Goal: Task Accomplishment & Management: Manage account settings

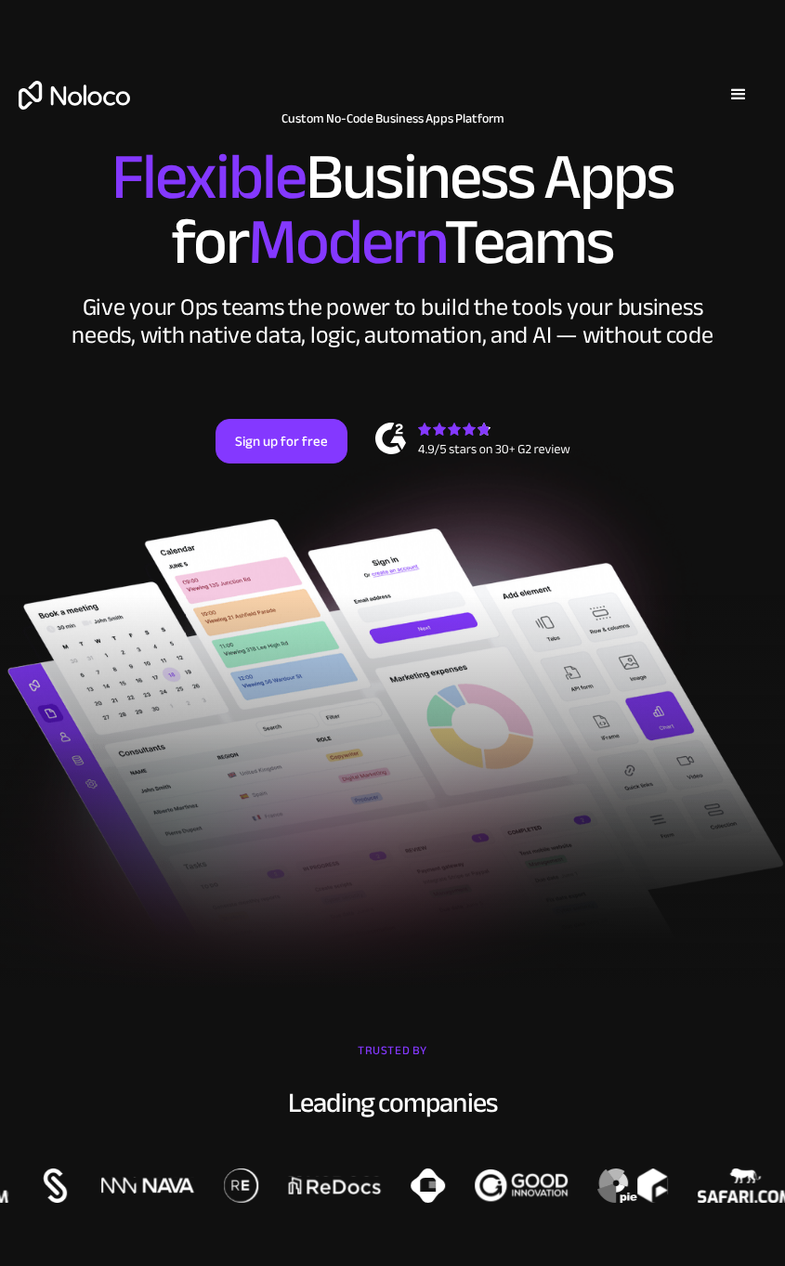
click at [736, 104] on div "menu" at bounding box center [738, 95] width 22 height 22
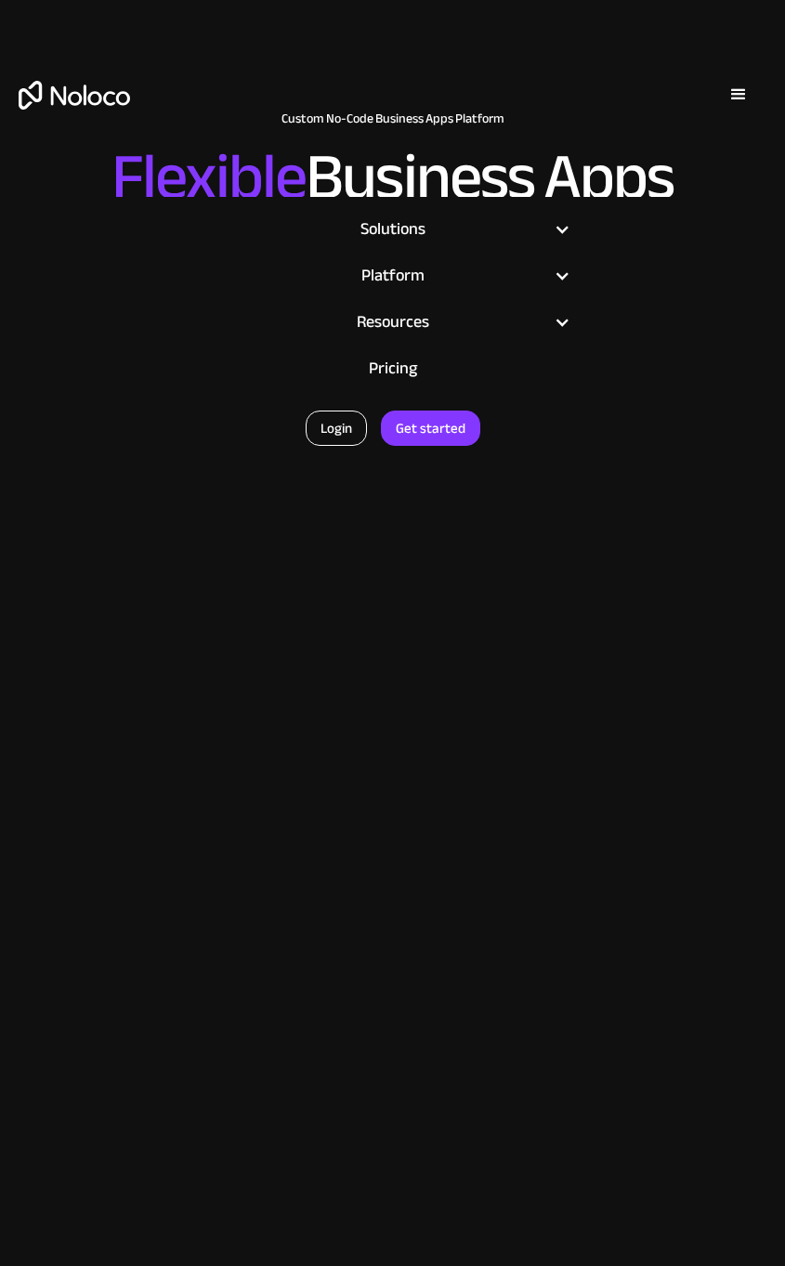
click at [347, 425] on link "Login" at bounding box center [336, 428] width 61 height 35
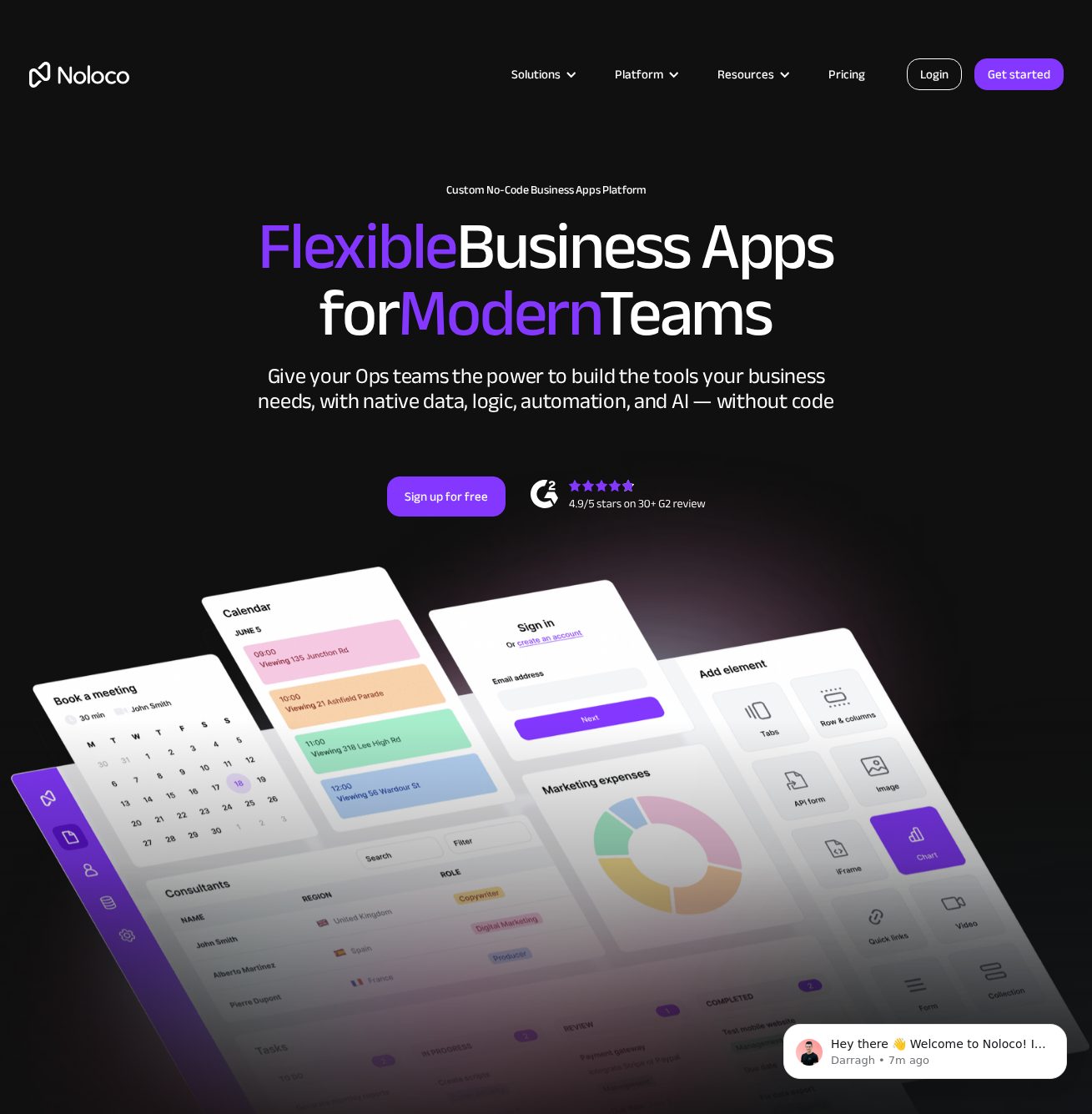
click at [704, 78] on link "Login" at bounding box center [934, 74] width 55 height 31
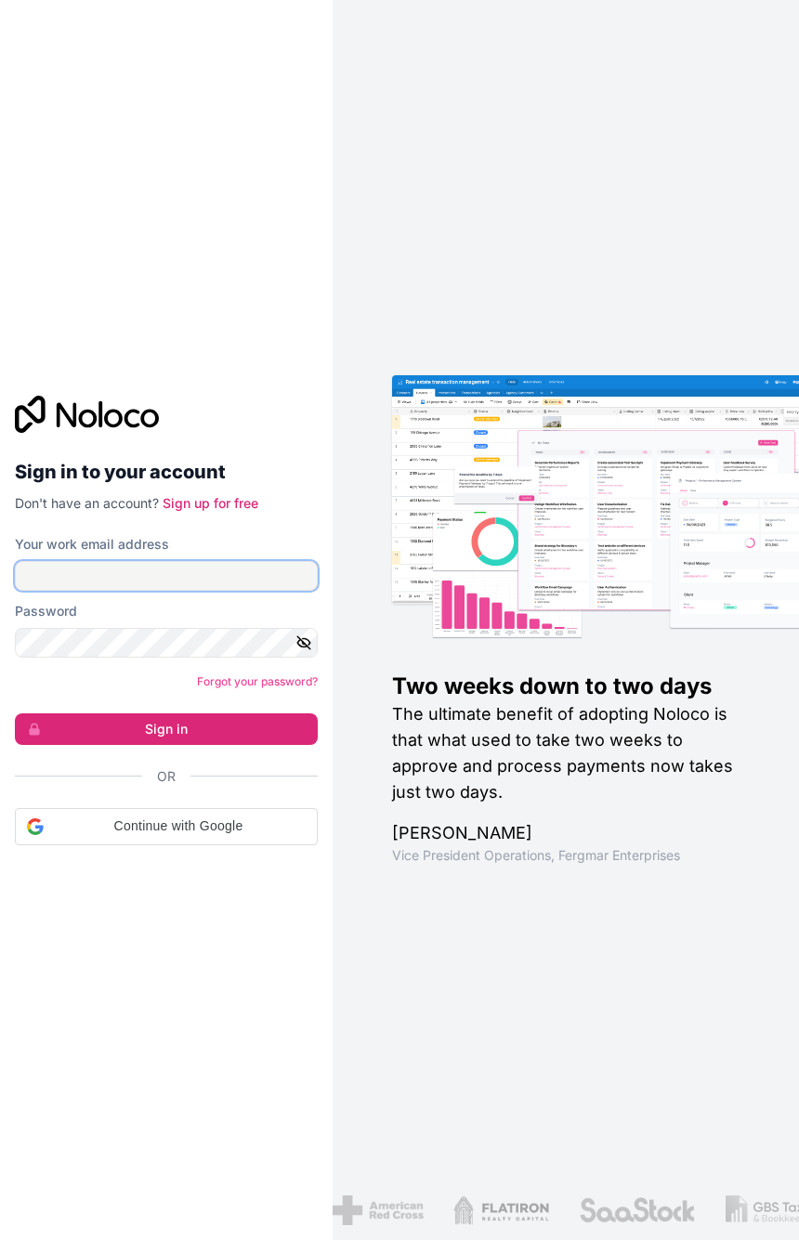
click at [239, 570] on input "Your work email address" at bounding box center [166, 576] width 303 height 30
click at [205, 584] on input "Your work email address" at bounding box center [166, 576] width 303 height 30
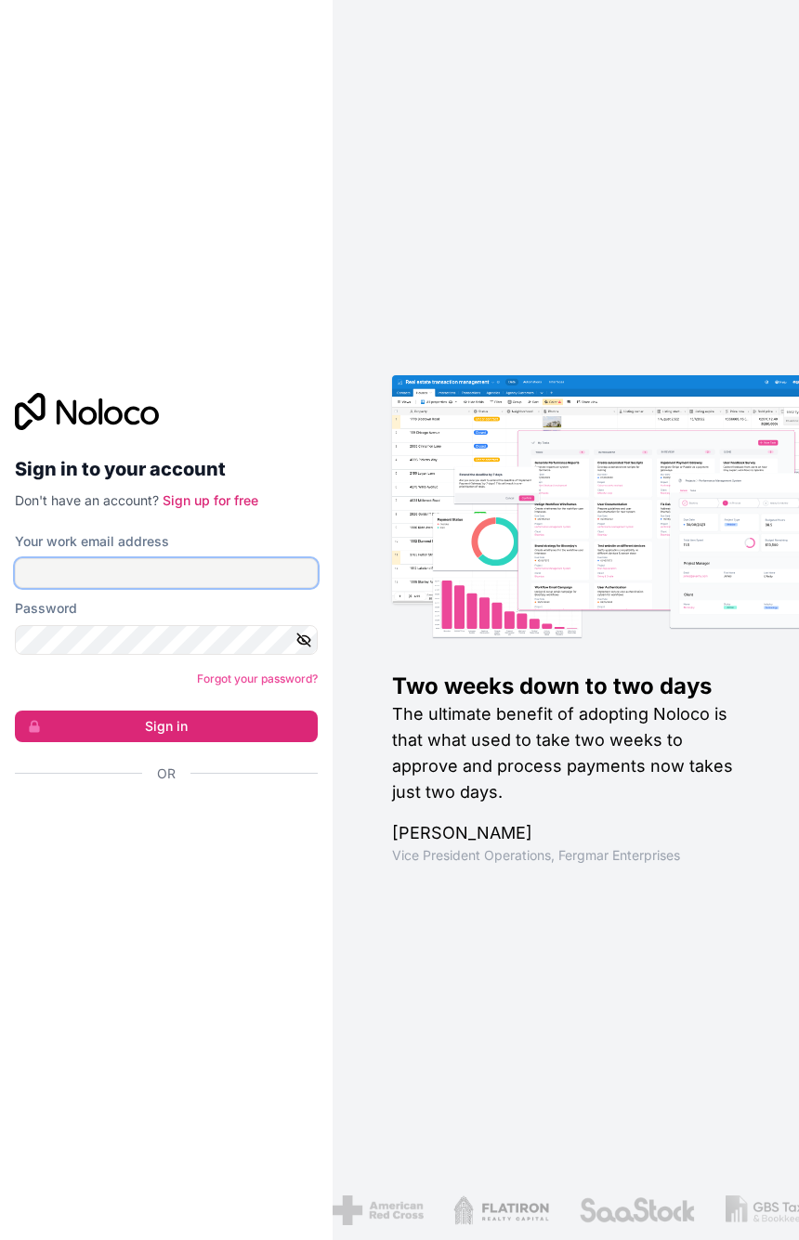
click at [205, 576] on input "Your work email address" at bounding box center [166, 573] width 303 height 30
type input "company@calibreconsulting.au"
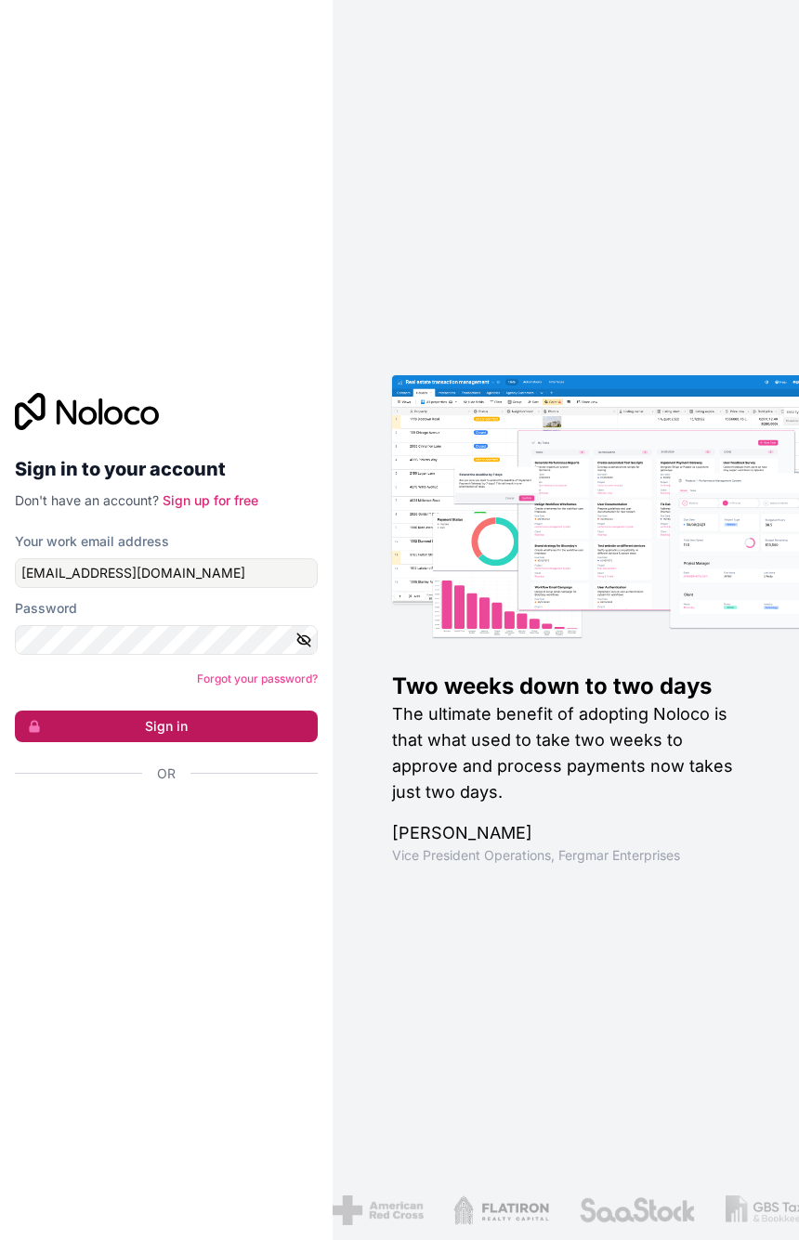
click at [208, 735] on button "Sign in" at bounding box center [166, 726] width 303 height 32
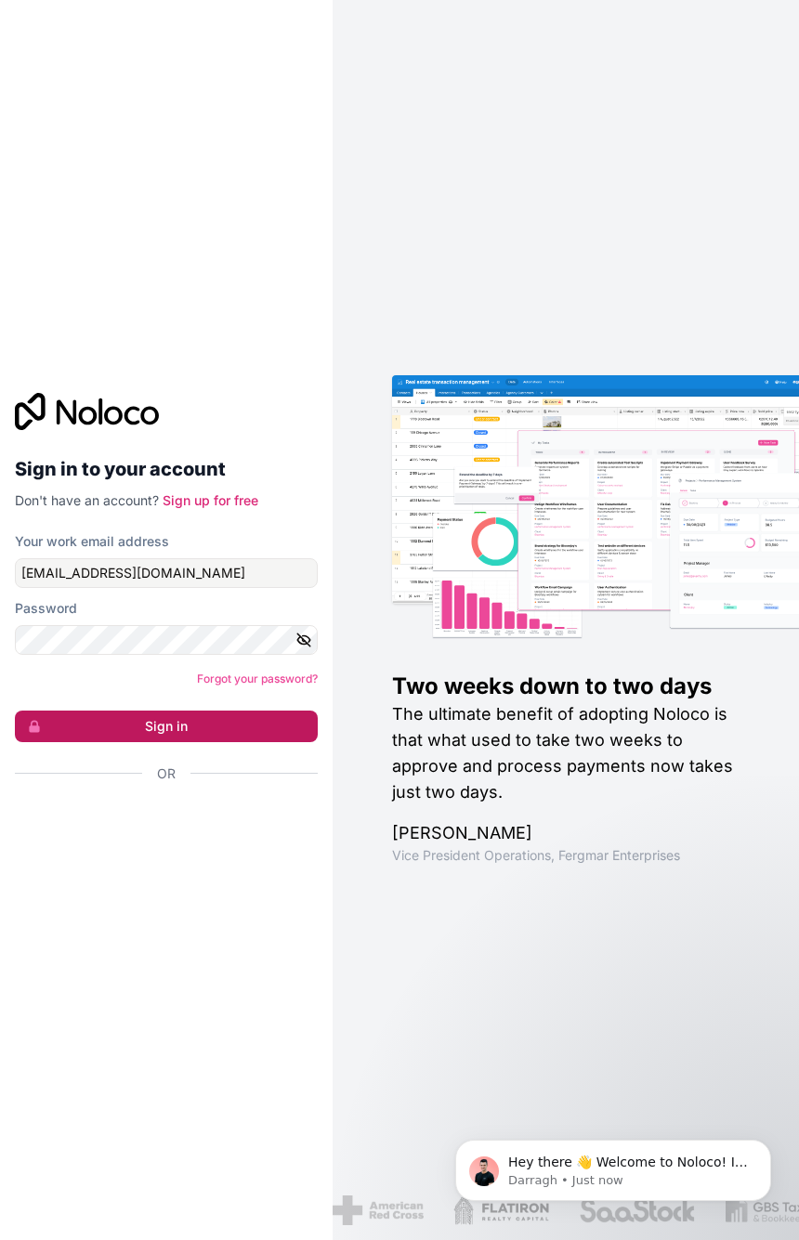
click at [154, 721] on button "Sign in" at bounding box center [166, 726] width 303 height 32
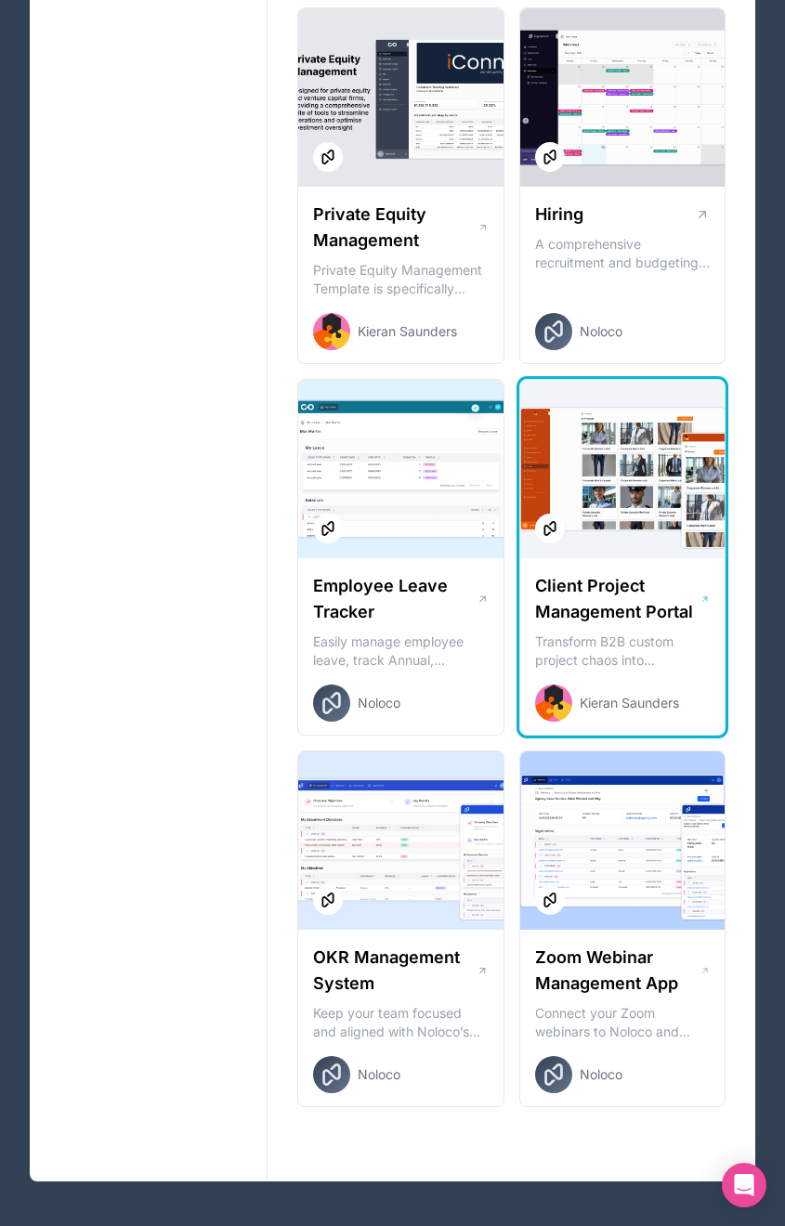
scroll to position [3330, 0]
click at [702, 707] on div "Kieran Saunders" at bounding box center [637, 702] width 205 height 37
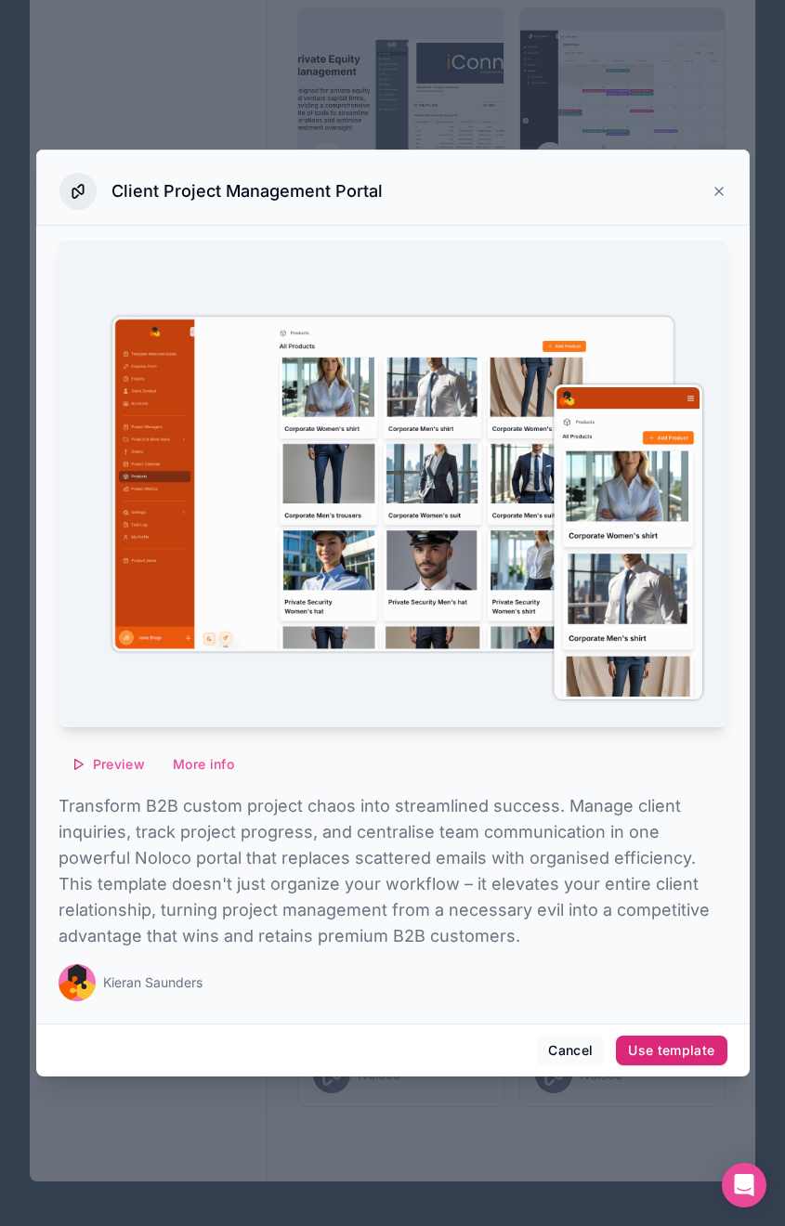
click at [656, 1056] on div "Use template" at bounding box center [671, 1050] width 86 height 17
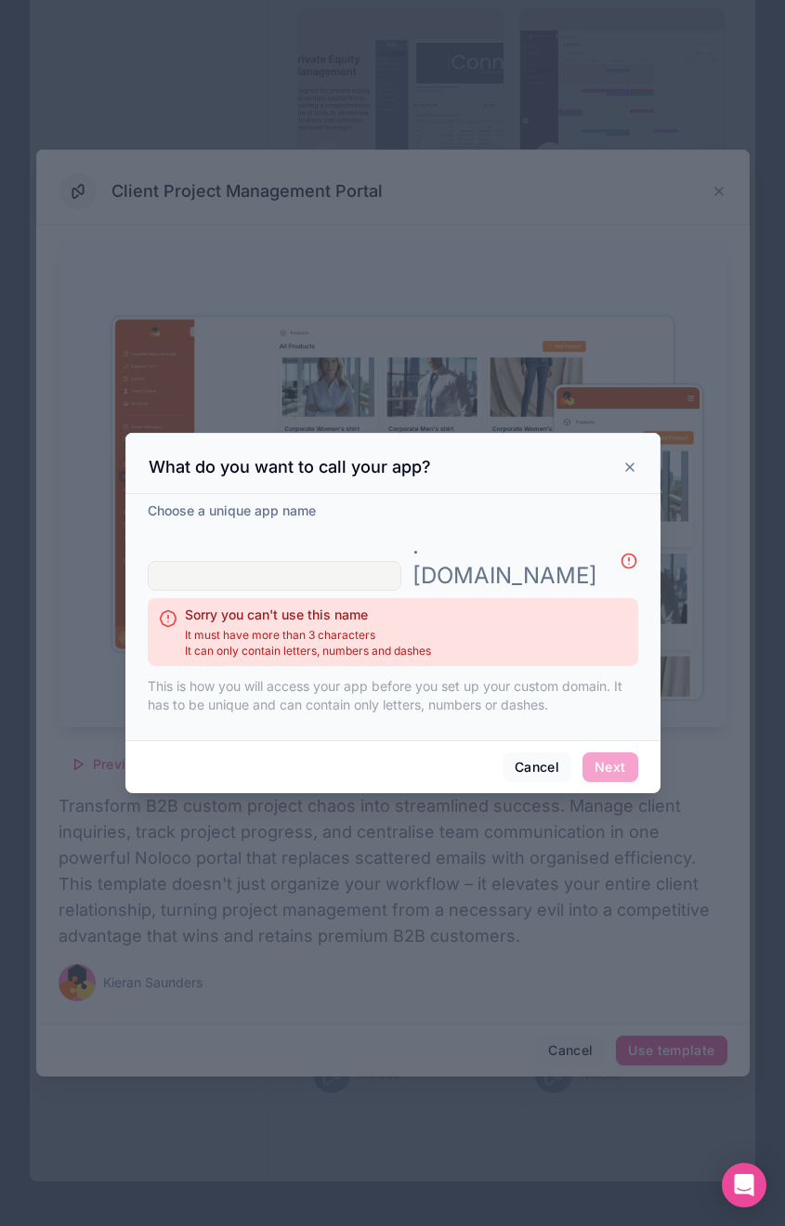
click at [367, 574] on input "text" at bounding box center [275, 576] width 254 height 30
type input "c"
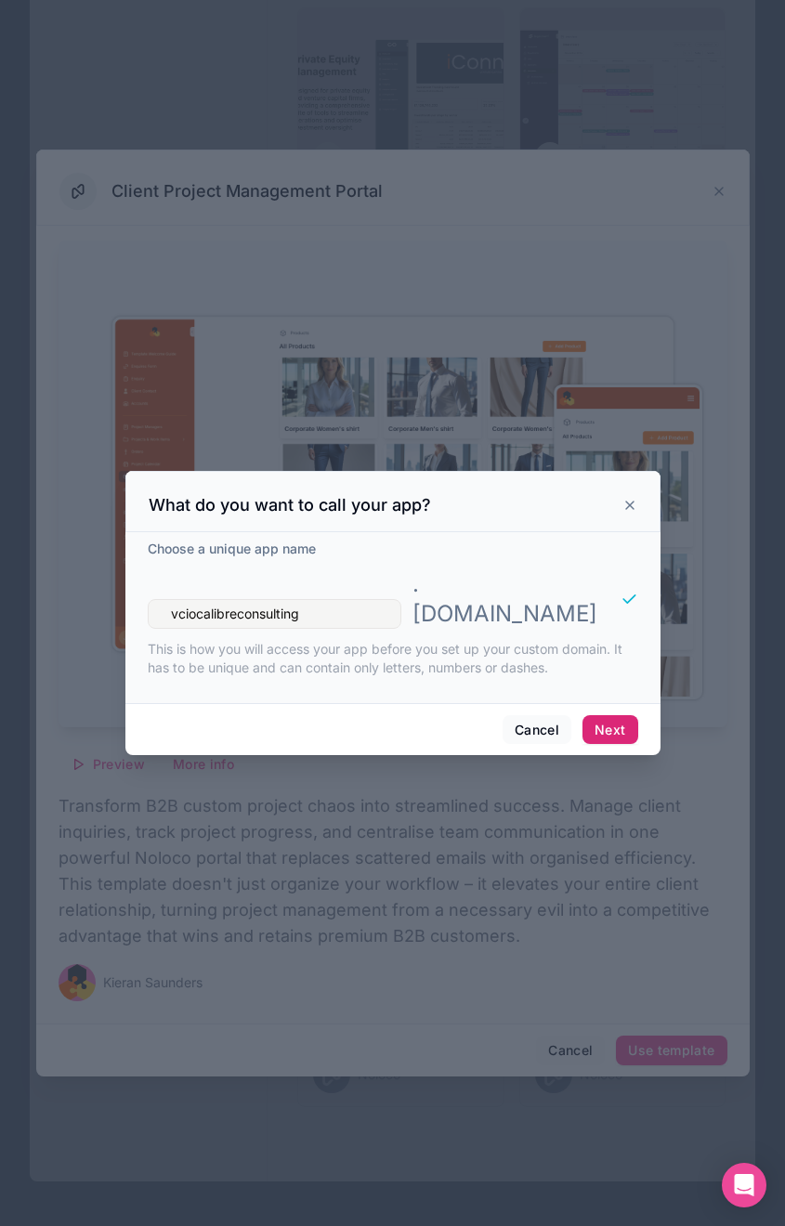
type input "vciocalibreconsulting"
click at [609, 723] on button "Next" at bounding box center [609, 730] width 55 height 30
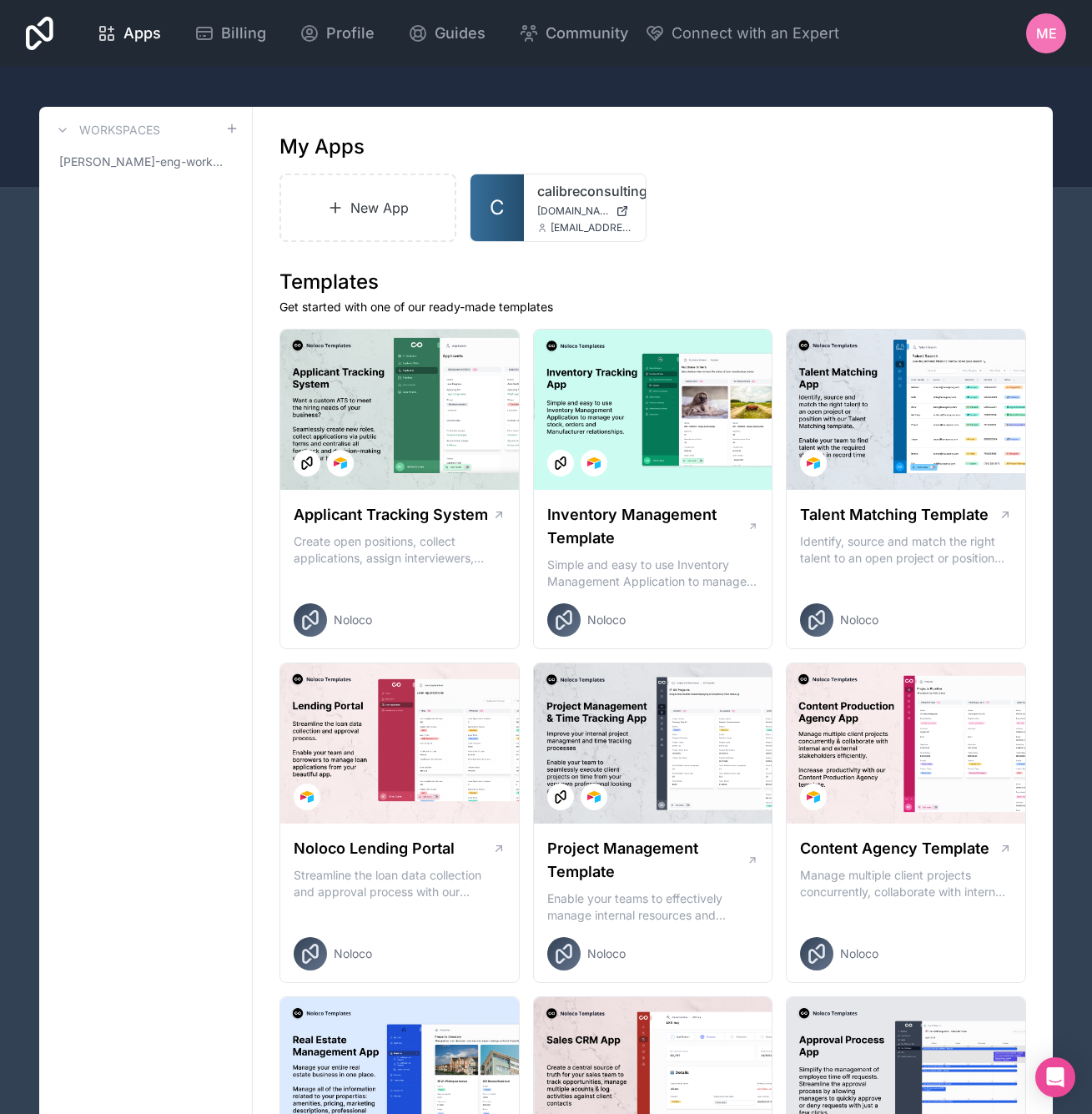
click at [717, 203] on div "New App C calibreconsulting calibreconsulting.noloco.co company@calibreconsulti…" at bounding box center [652, 208] width 746 height 68
click at [671, 211] on link "Pm" at bounding box center [687, 208] width 53 height 66
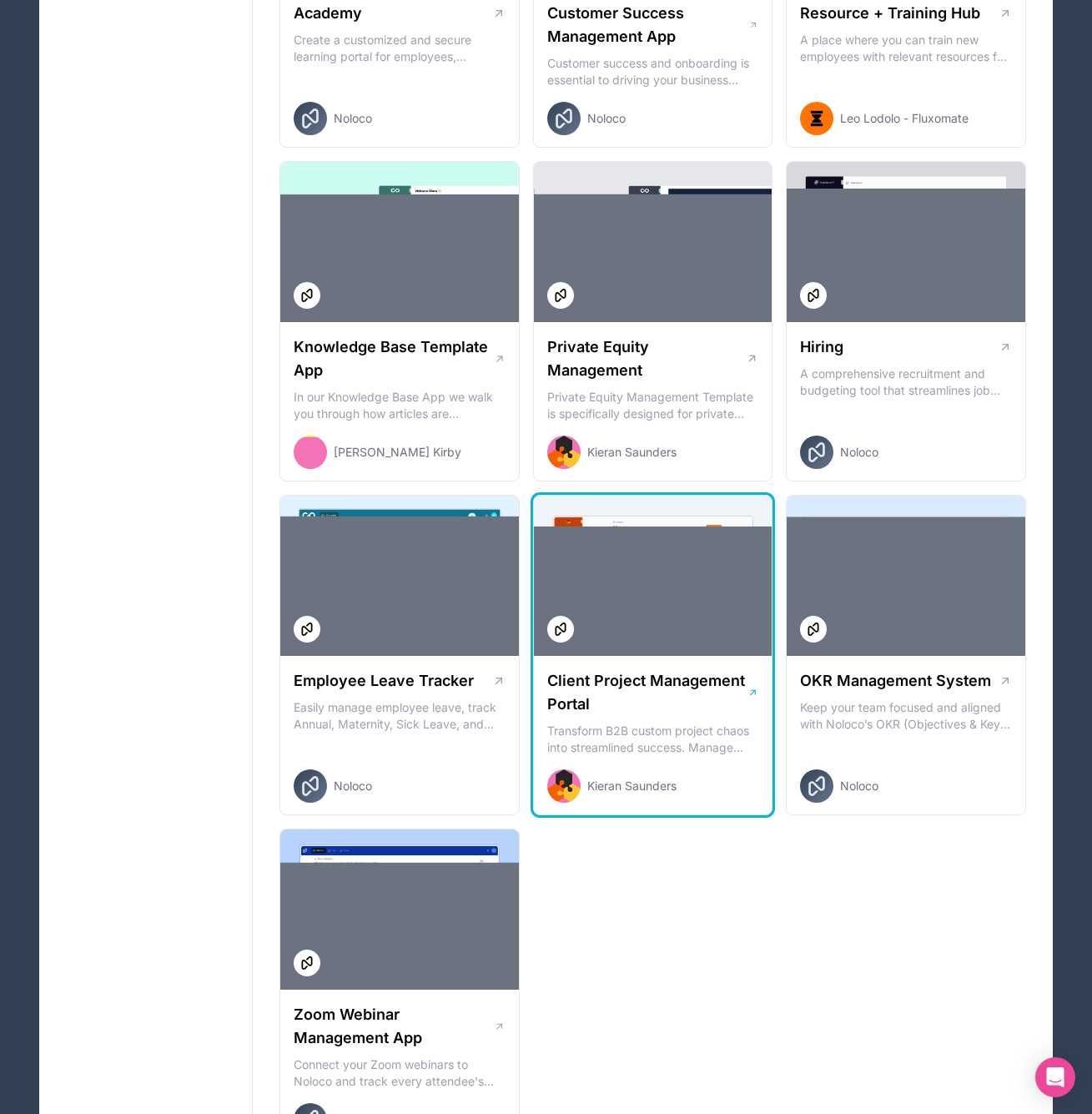
scroll to position [1858, 0]
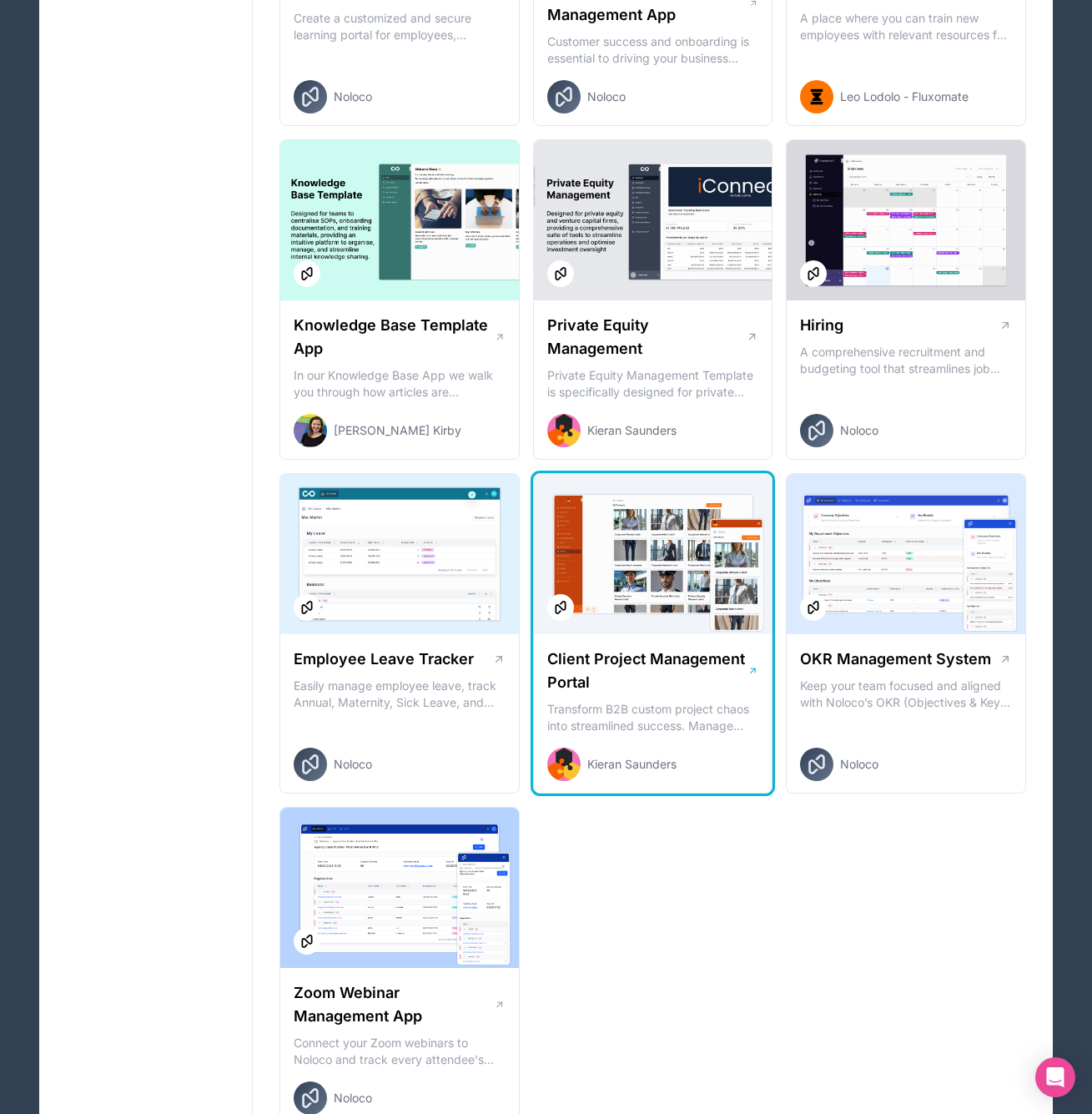
click at [752, 672] on icon at bounding box center [753, 670] width 4 height 4
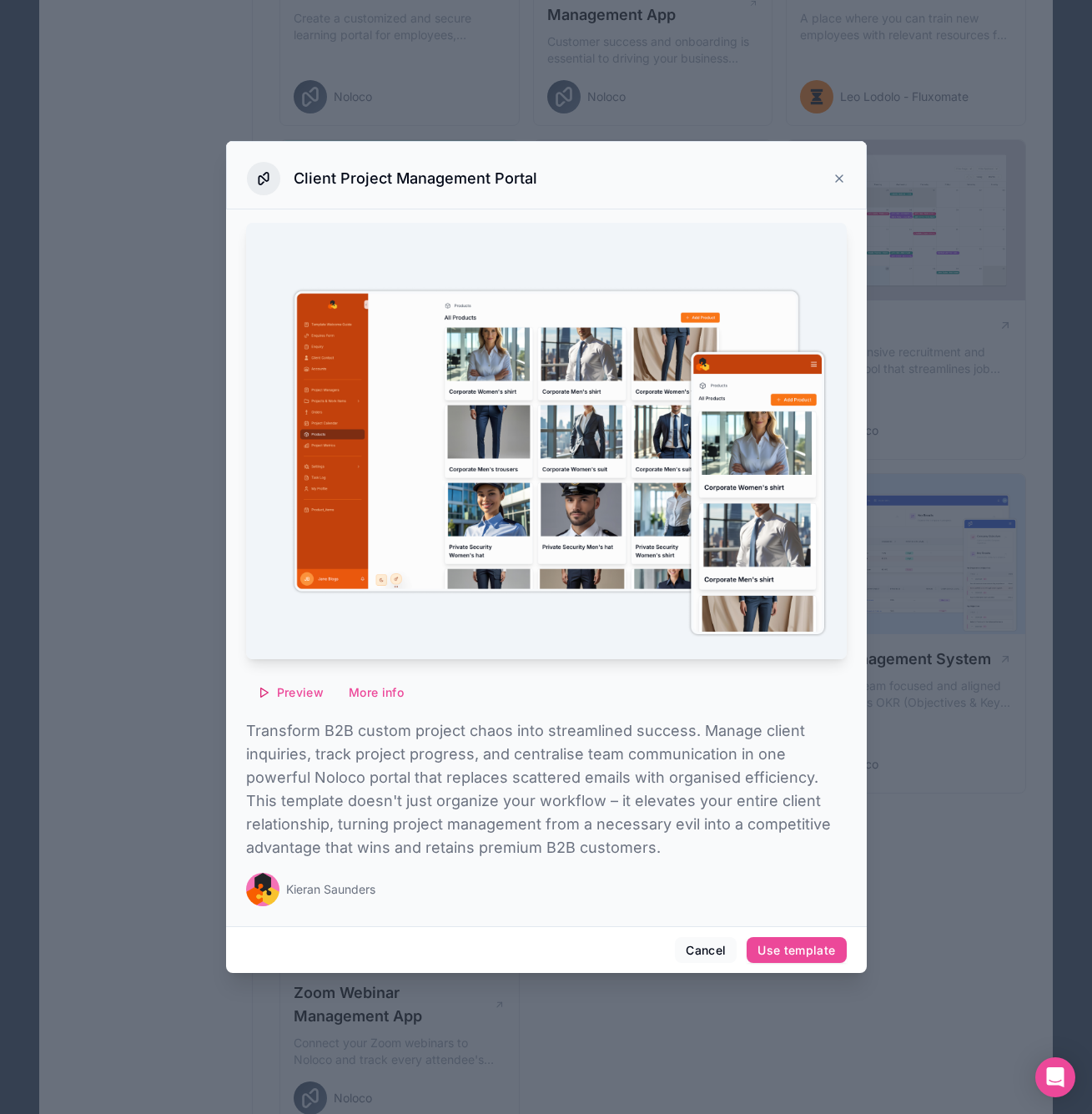
scroll to position [1978, 0]
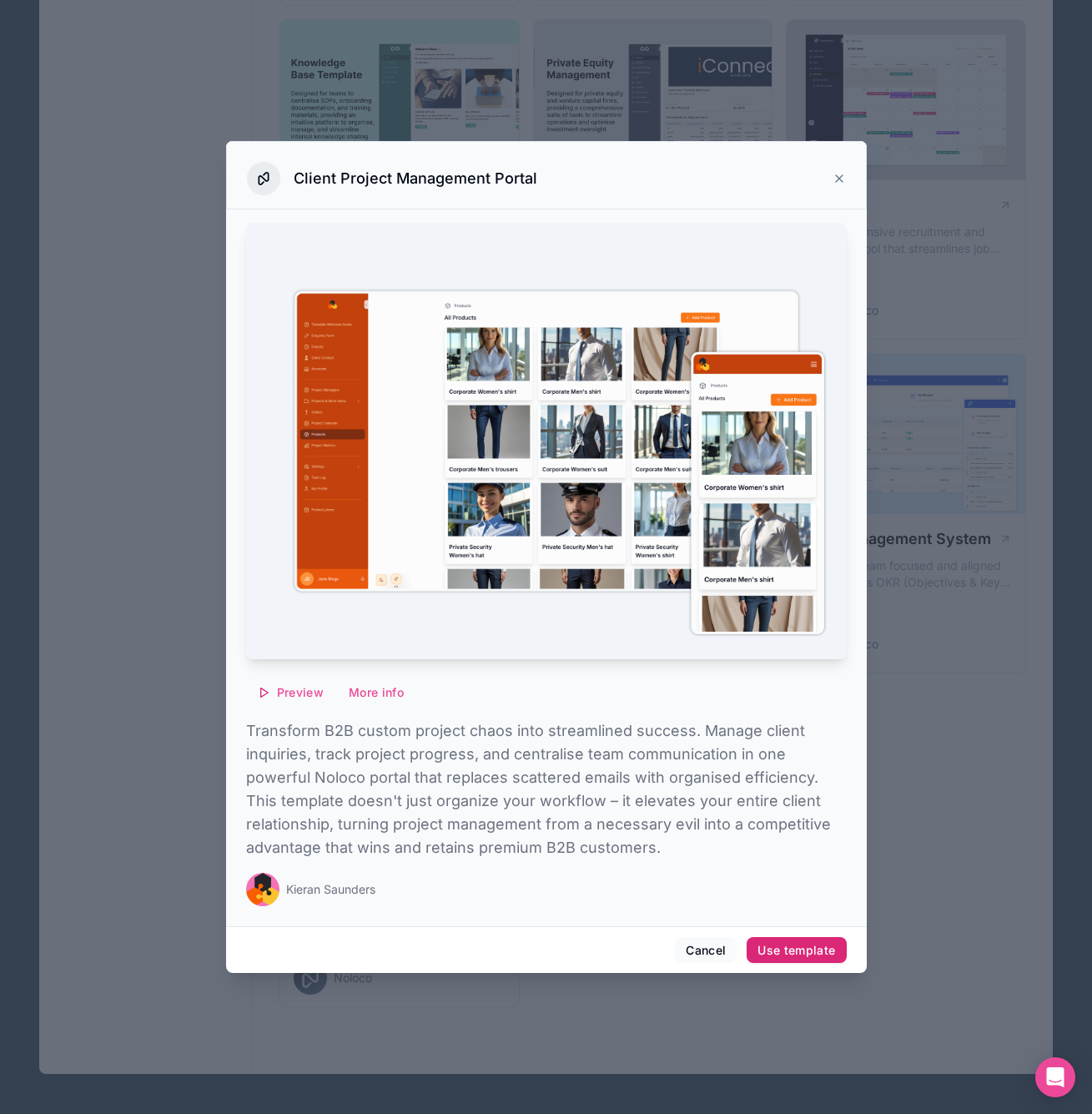
click at [808, 958] on button "Use template" at bounding box center [796, 950] width 100 height 27
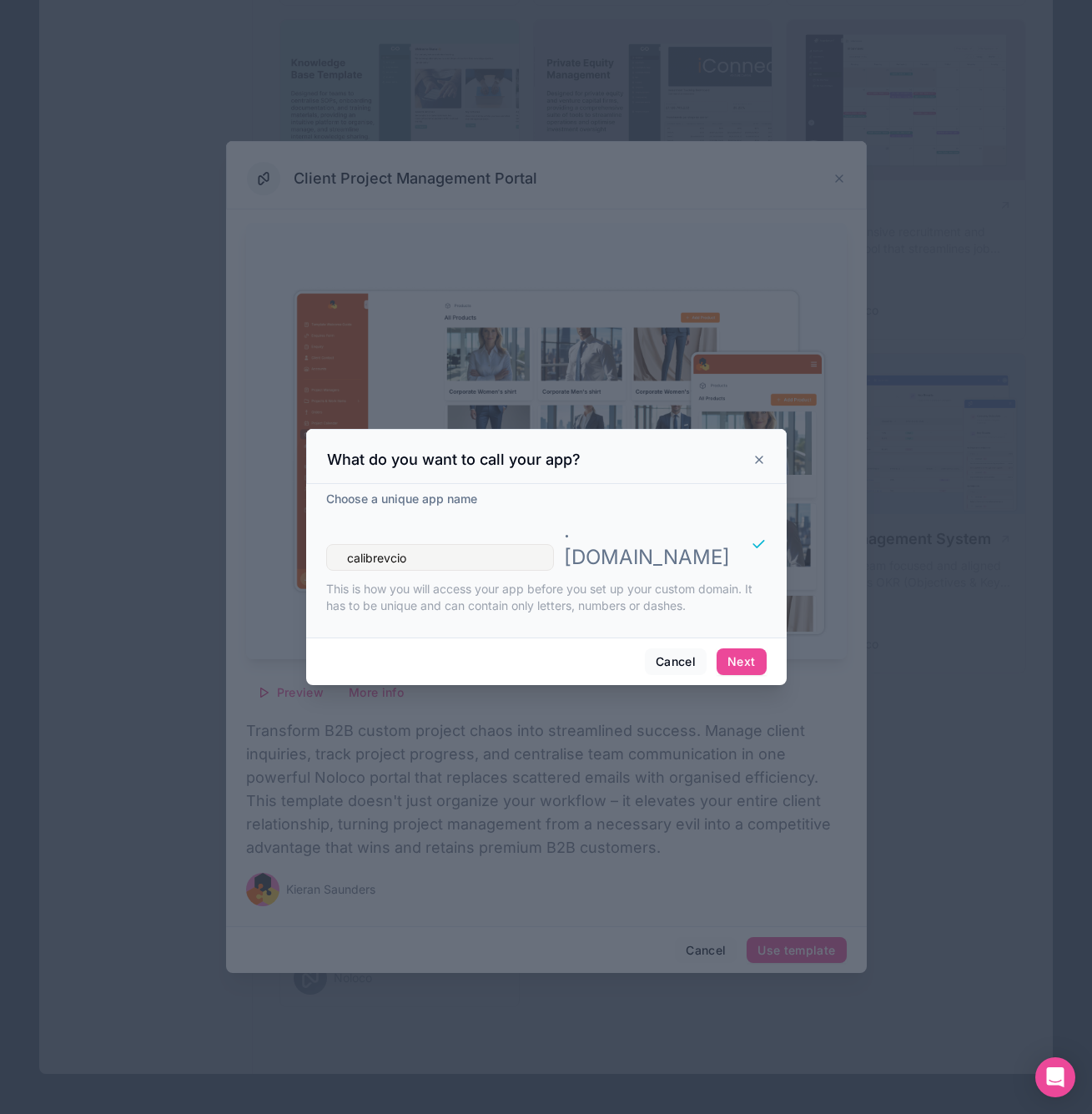
type input "calibrevcio"
click at [482, 510] on div "Choose a unique app name" at bounding box center [546, 500] width 440 height 20
click at [736, 649] on button "Next" at bounding box center [741, 662] width 49 height 27
click at [686, 652] on button "Cancel" at bounding box center [675, 662] width 62 height 27
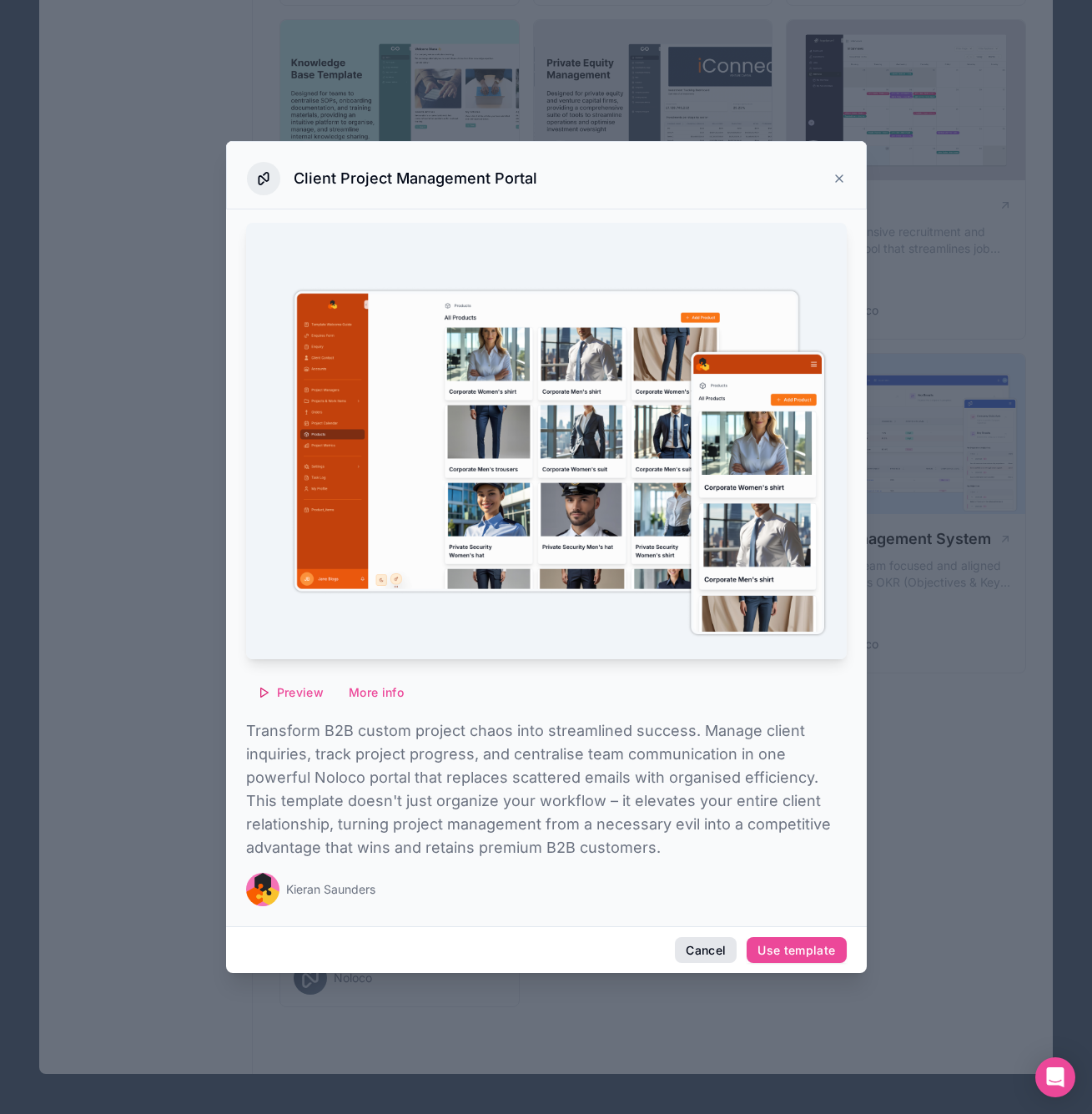
click at [718, 947] on button "Cancel" at bounding box center [705, 950] width 62 height 27
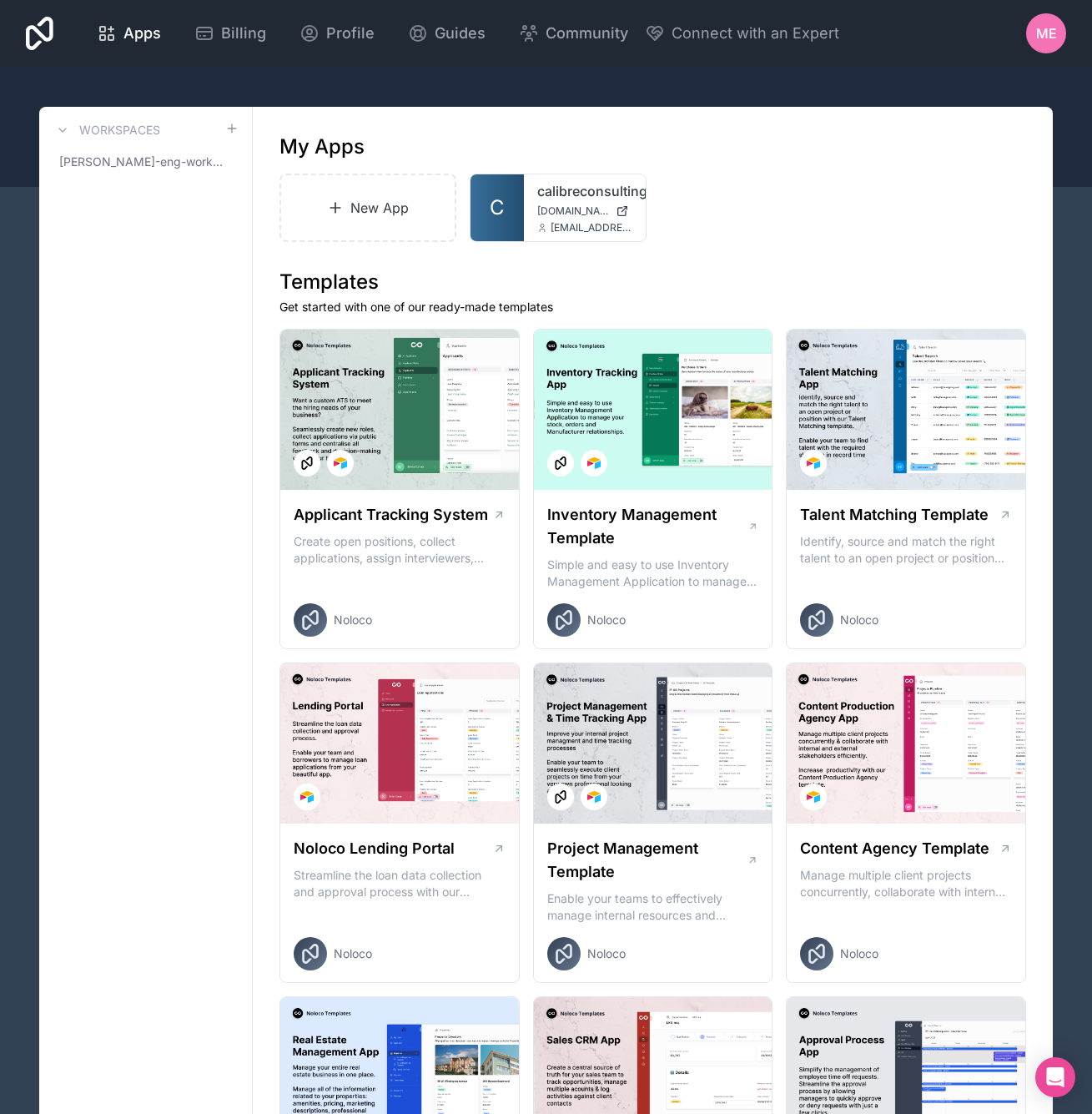
click at [226, 133] on icon at bounding box center [232, 128] width 13 height 13
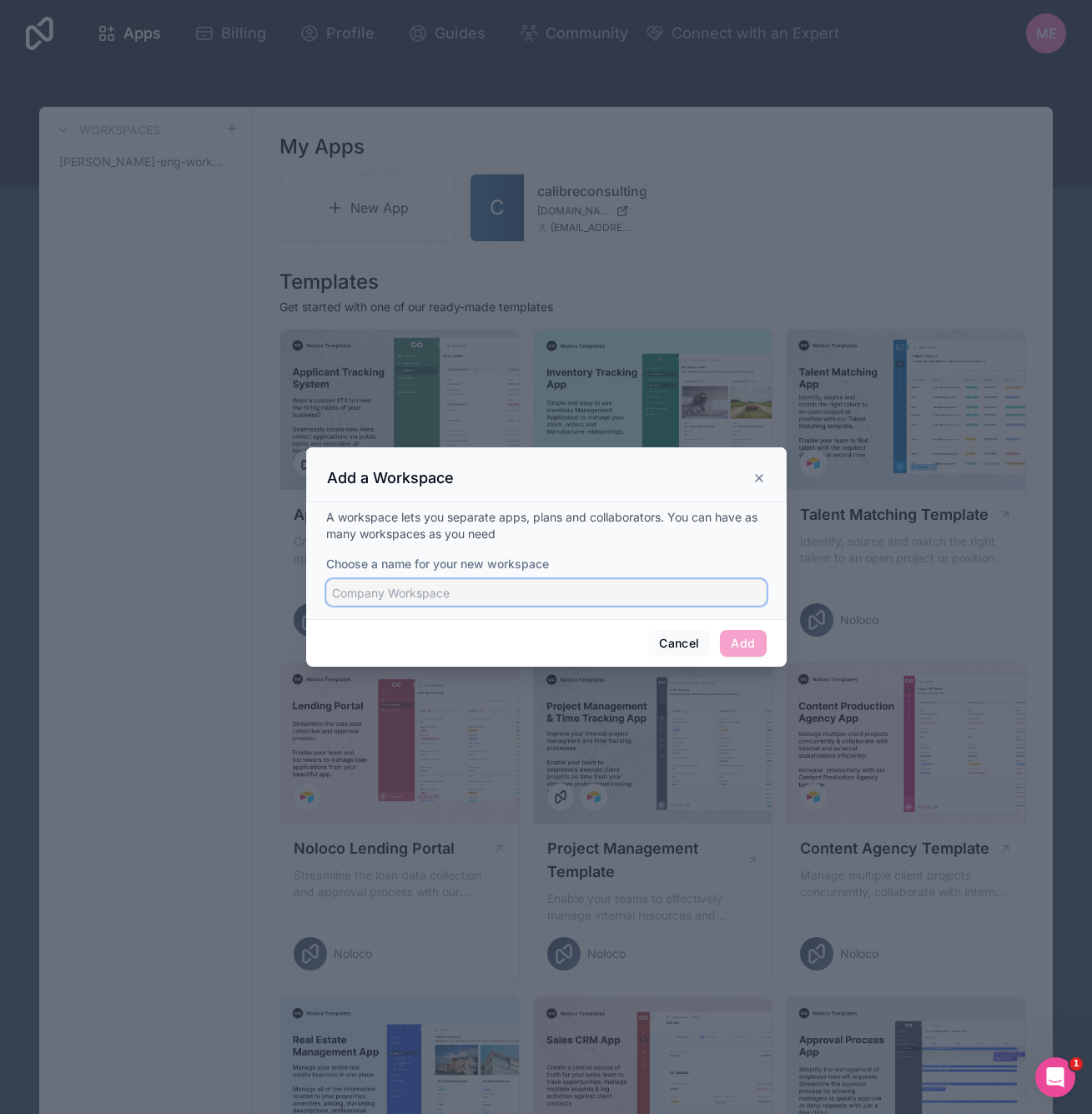
click at [447, 595] on input "Choose a name for your new workspace" at bounding box center [546, 593] width 440 height 27
type input "vCIO workspace"
click at [736, 637] on button "Add" at bounding box center [743, 643] width 46 height 27
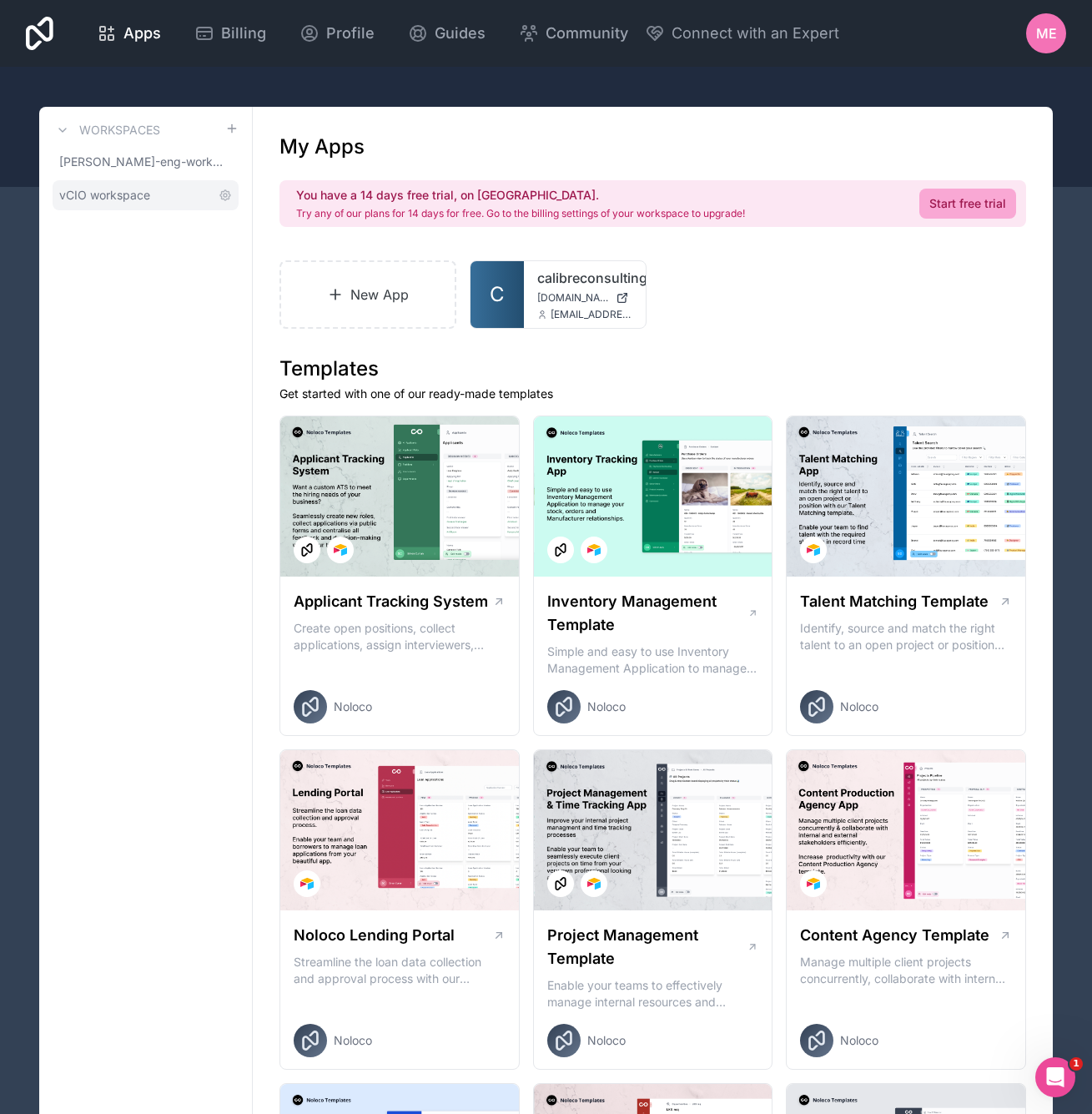
click at [168, 193] on link "vCIO workspace" at bounding box center [145, 195] width 186 height 30
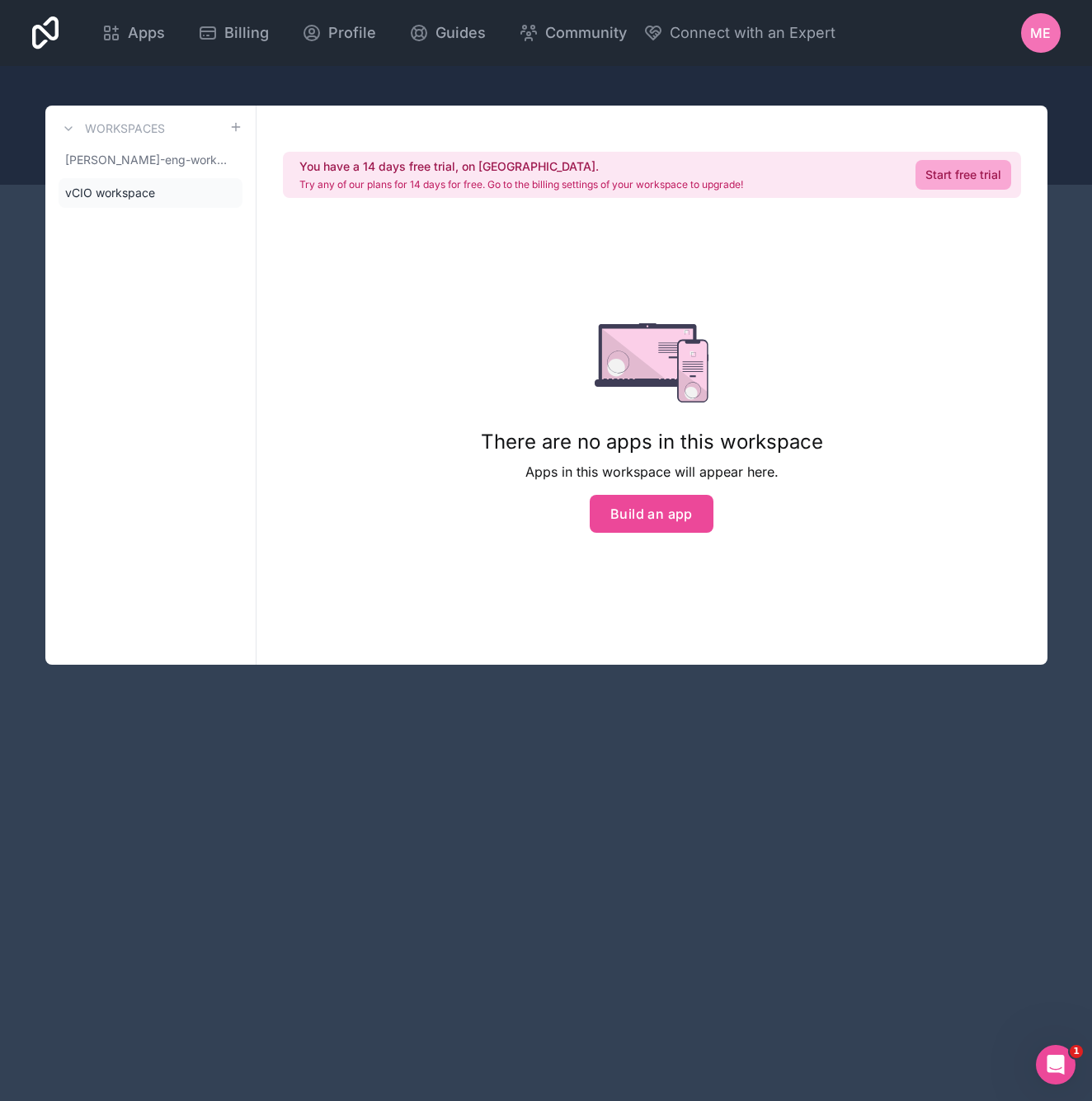
click at [1057, 29] on div "ME" at bounding box center [1041, 33] width 40 height 40
click at [601, 281] on div "There are no apps in this workspace Apps in this workspace will appear here. Bu…" at bounding box center [652, 428] width 395 height 421
click at [664, 494] on div "There are no apps in this workspace Apps in this workspace will appear here. Bu…" at bounding box center [651, 428] width 342 height 210
click at [650, 515] on button "Build an app" at bounding box center [651, 513] width 123 height 38
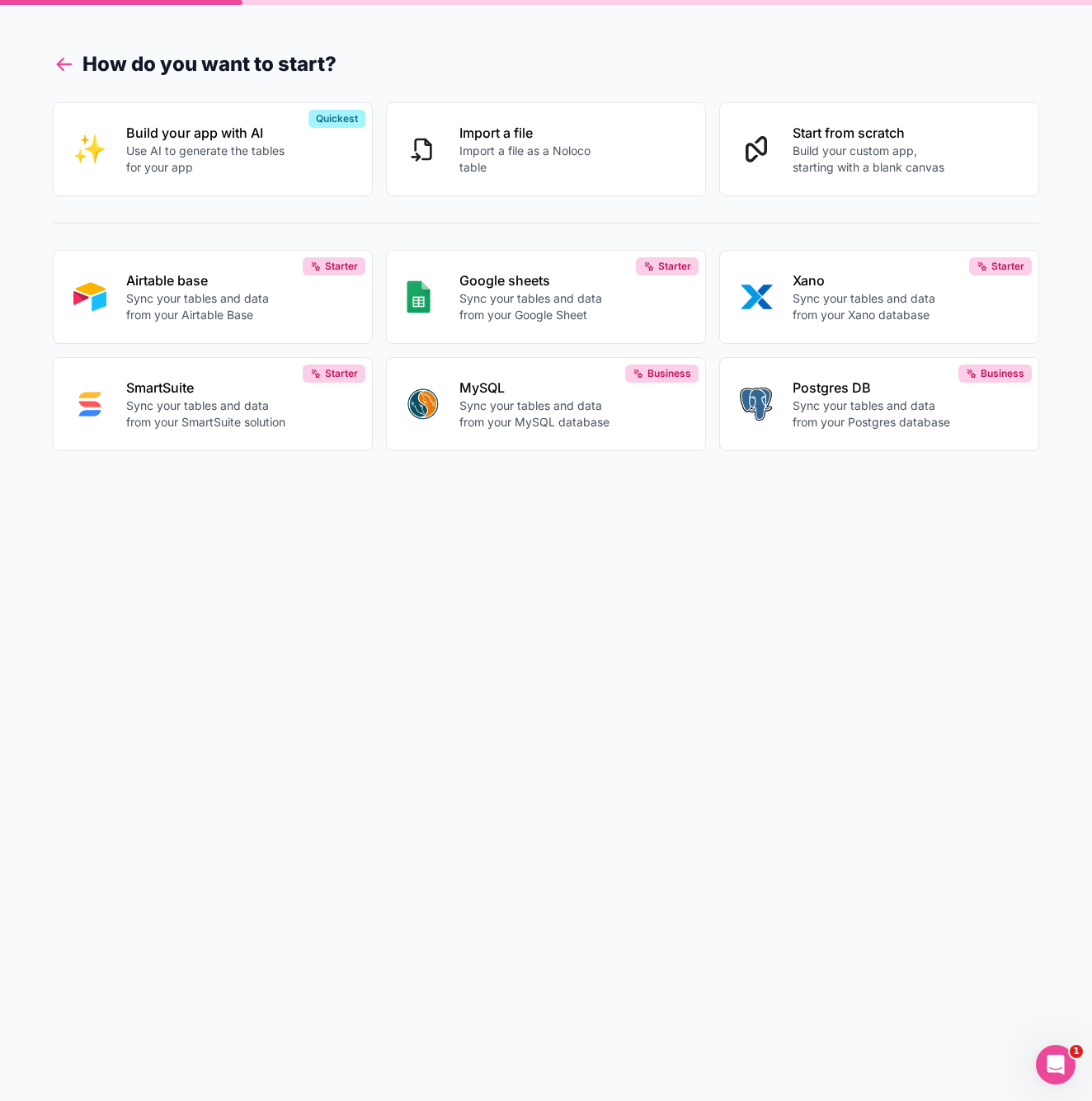
click at [61, 67] on icon at bounding box center [60, 67] width 6 height 6
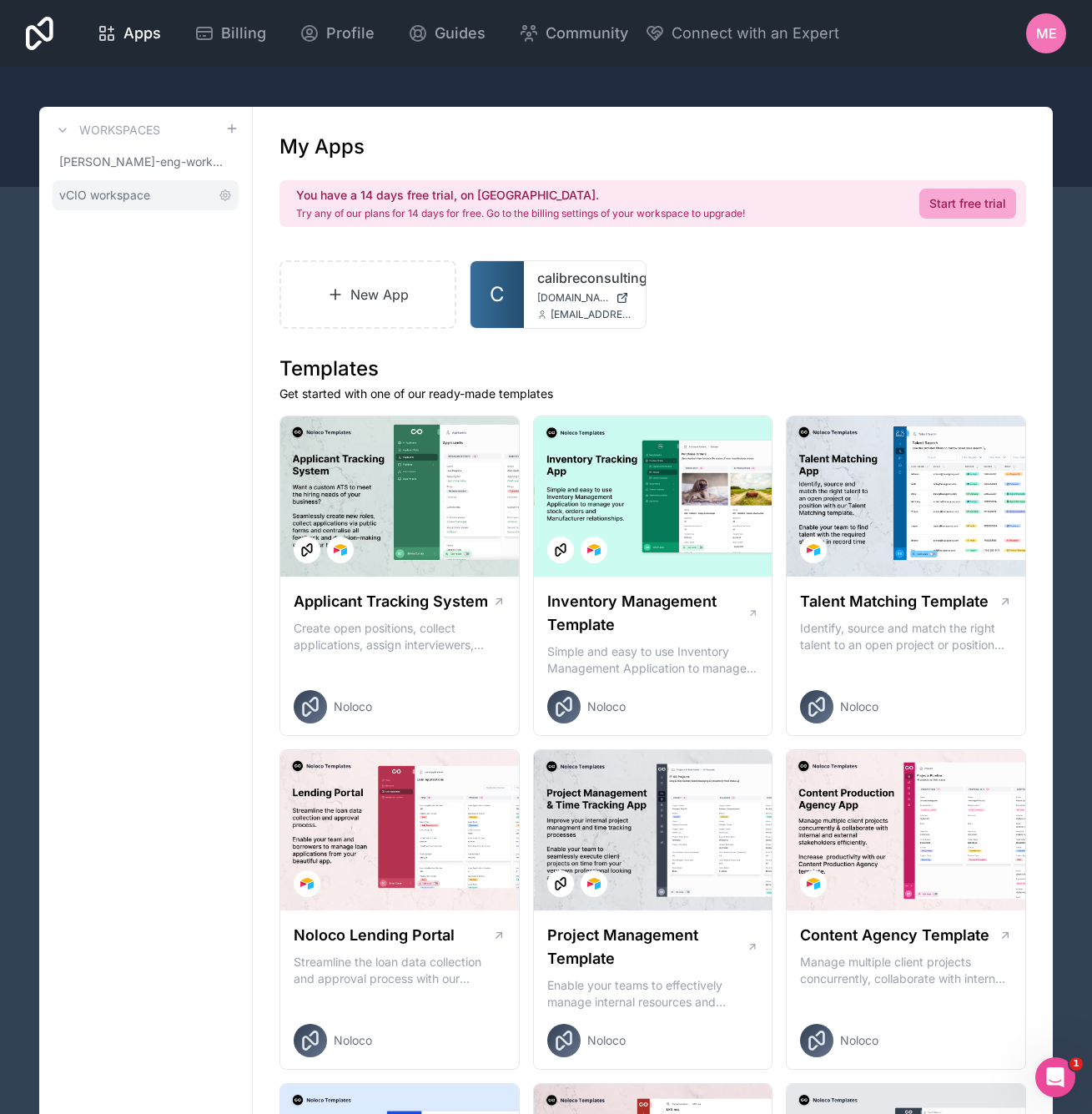
click at [143, 185] on link "vCIO workspace" at bounding box center [145, 195] width 186 height 30
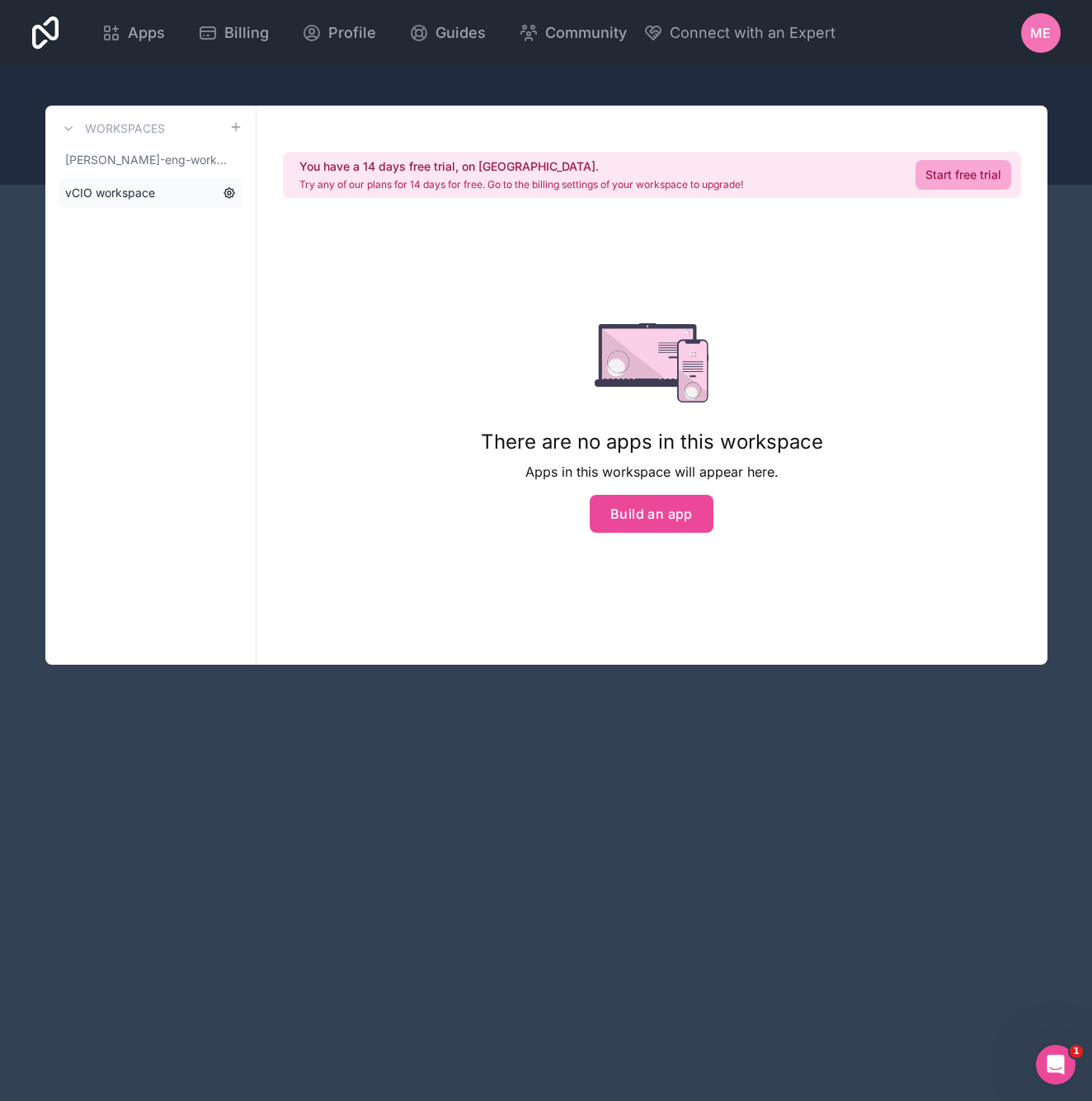
click at [223, 192] on icon at bounding box center [229, 193] width 13 height 13
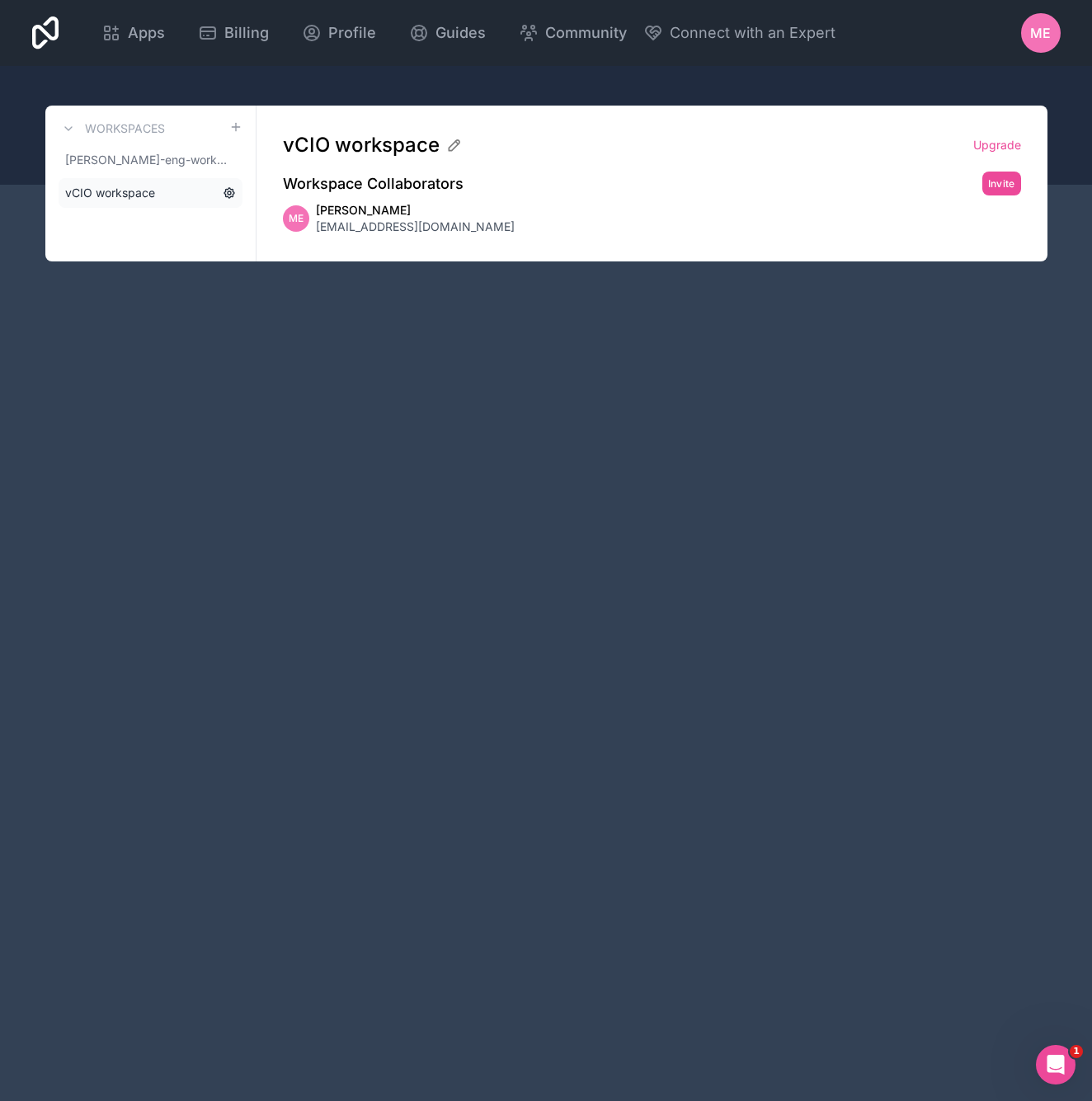
click at [233, 196] on icon at bounding box center [229, 193] width 10 height 10
click at [232, 195] on icon at bounding box center [229, 193] width 13 height 13
click at [193, 155] on span "[PERSON_NAME]-eng-workspace" at bounding box center [140, 160] width 151 height 17
click at [187, 183] on link "vCIO workspace" at bounding box center [150, 193] width 184 height 29
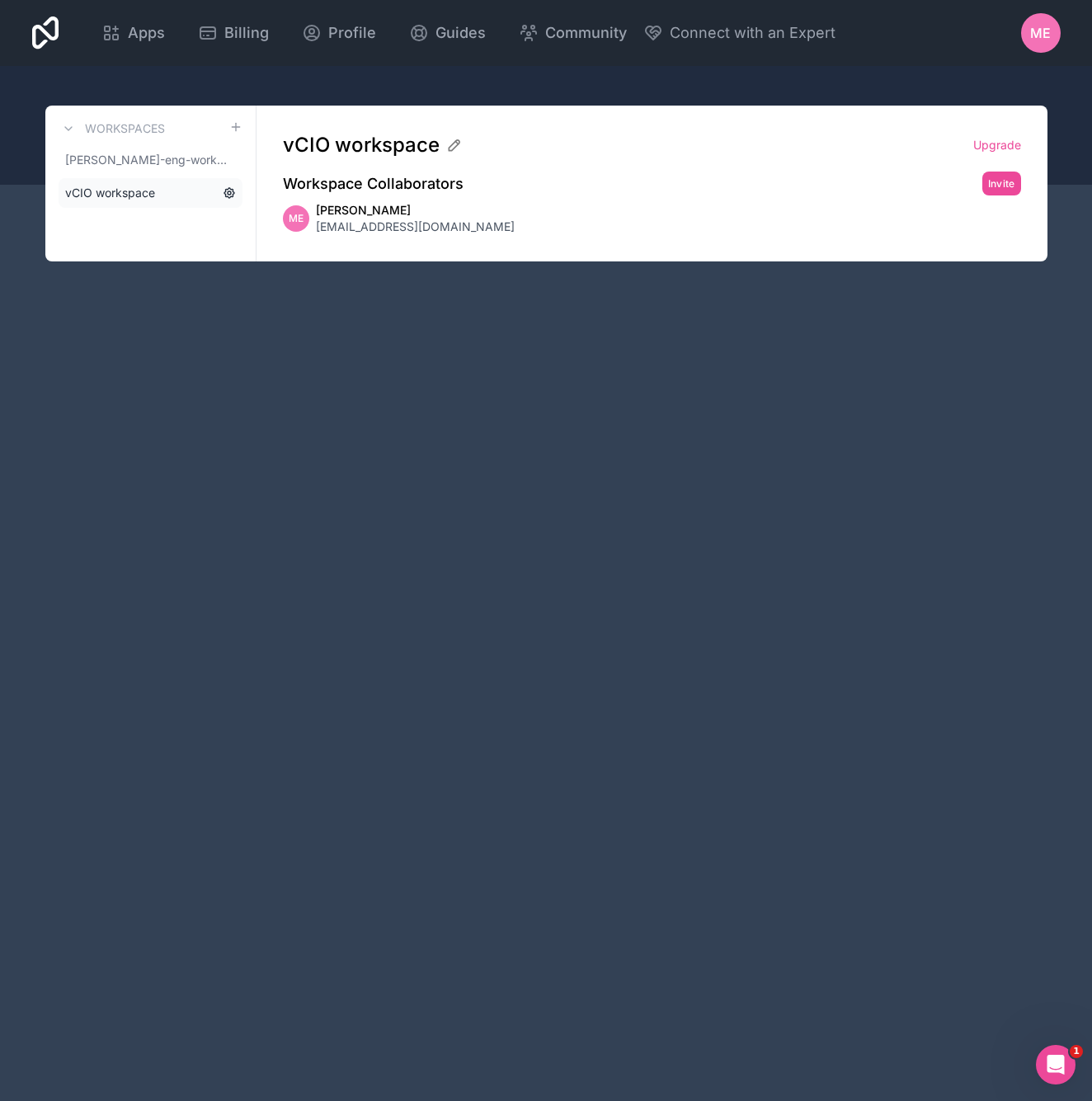
click at [226, 192] on icon at bounding box center [229, 193] width 13 height 13
click at [233, 194] on icon at bounding box center [229, 193] width 10 height 10
click at [237, 197] on link "vCIO workspace" at bounding box center [150, 193] width 184 height 29
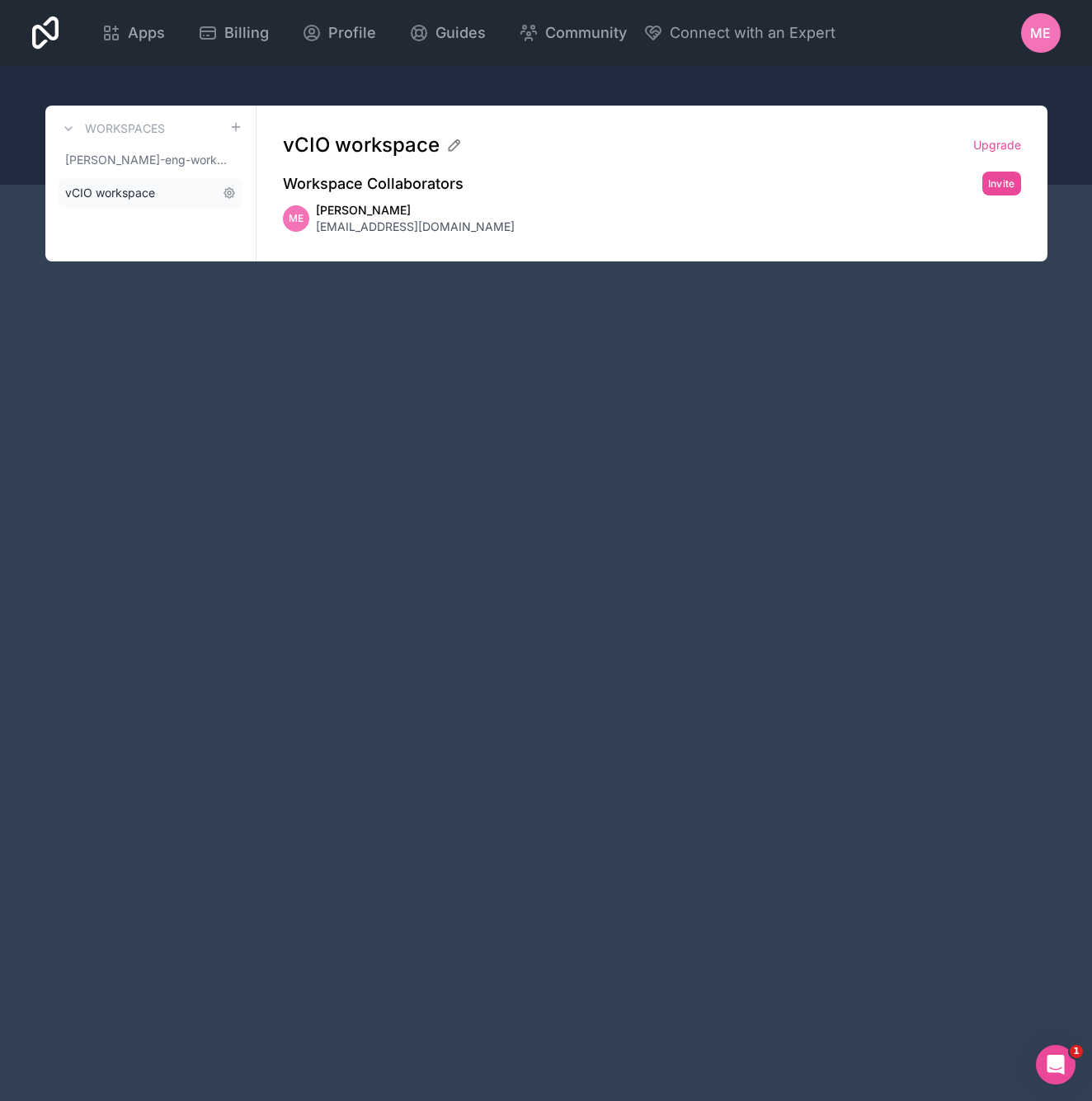
click at [237, 197] on link "vCIO workspace" at bounding box center [150, 193] width 184 height 29
click at [182, 158] on span "[PERSON_NAME]-eng-workspace" at bounding box center [140, 160] width 151 height 17
click at [162, 161] on span "[PERSON_NAME]-eng-workspace" at bounding box center [140, 160] width 151 height 17
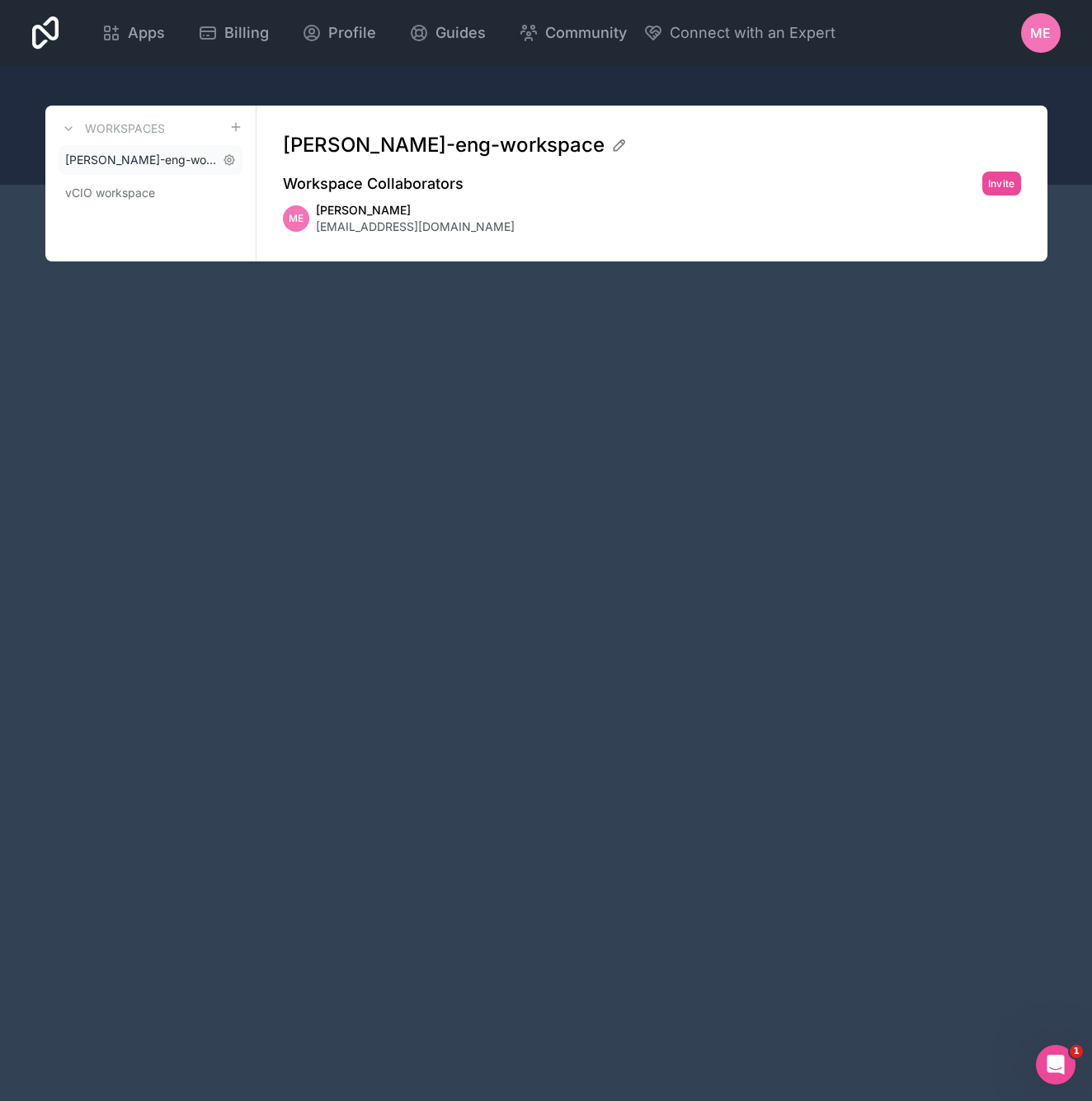
click at [162, 161] on span "[PERSON_NAME]-eng-workspace" at bounding box center [140, 160] width 151 height 17
click at [83, 122] on link "Workspaces" at bounding box center [112, 129] width 107 height 20
click at [88, 128] on h3 "Workspaces" at bounding box center [125, 129] width 80 height 17
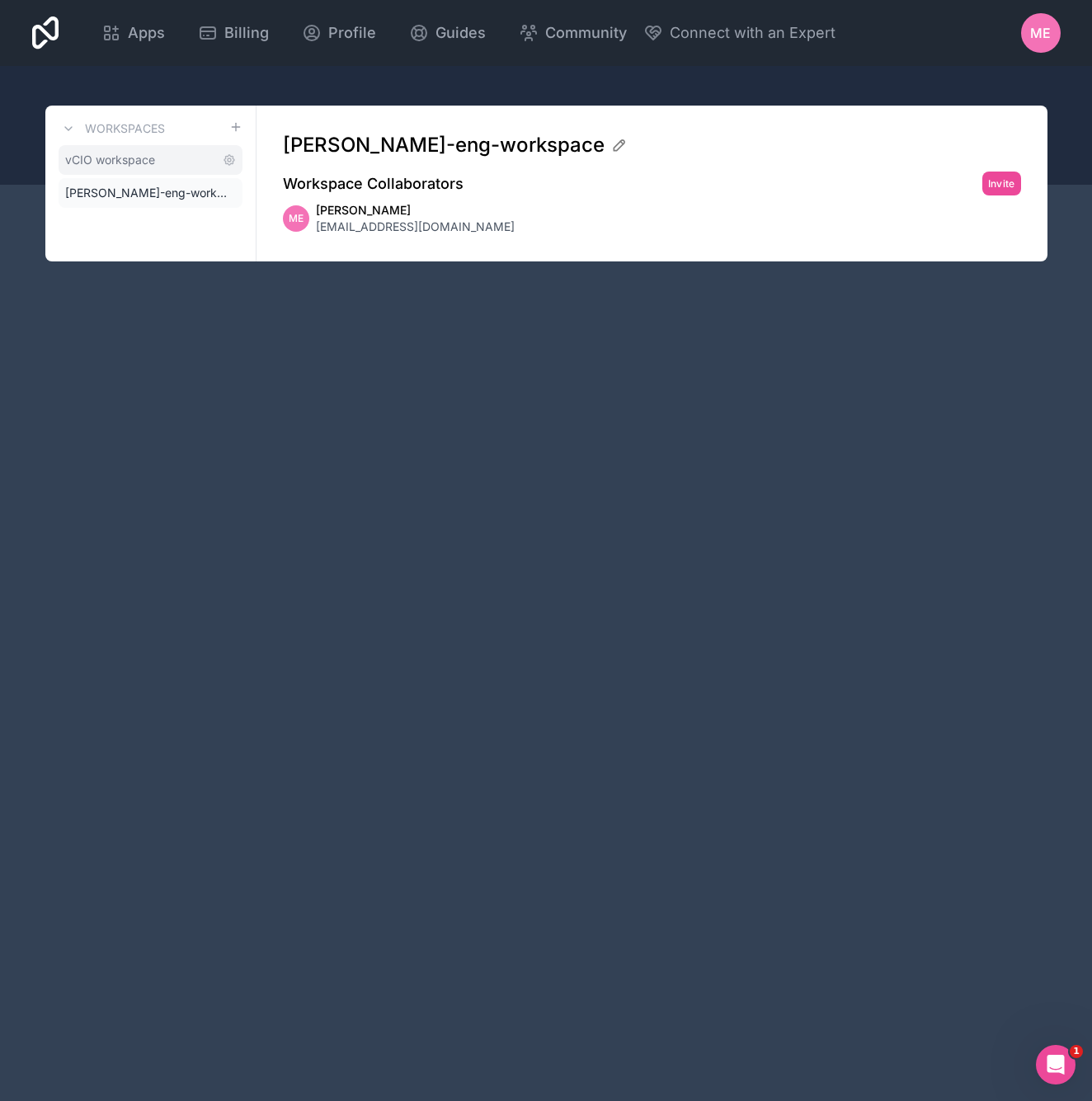
click at [191, 166] on link "vCIO workspace" at bounding box center [150, 159] width 184 height 29
click at [166, 203] on link "[PERSON_NAME]-eng-workspace" at bounding box center [150, 193] width 184 height 29
click at [212, 162] on link "vCIO workspace" at bounding box center [150, 159] width 184 height 29
click at [234, 161] on icon at bounding box center [229, 160] width 13 height 13
click at [233, 162] on icon at bounding box center [229, 160] width 10 height 10
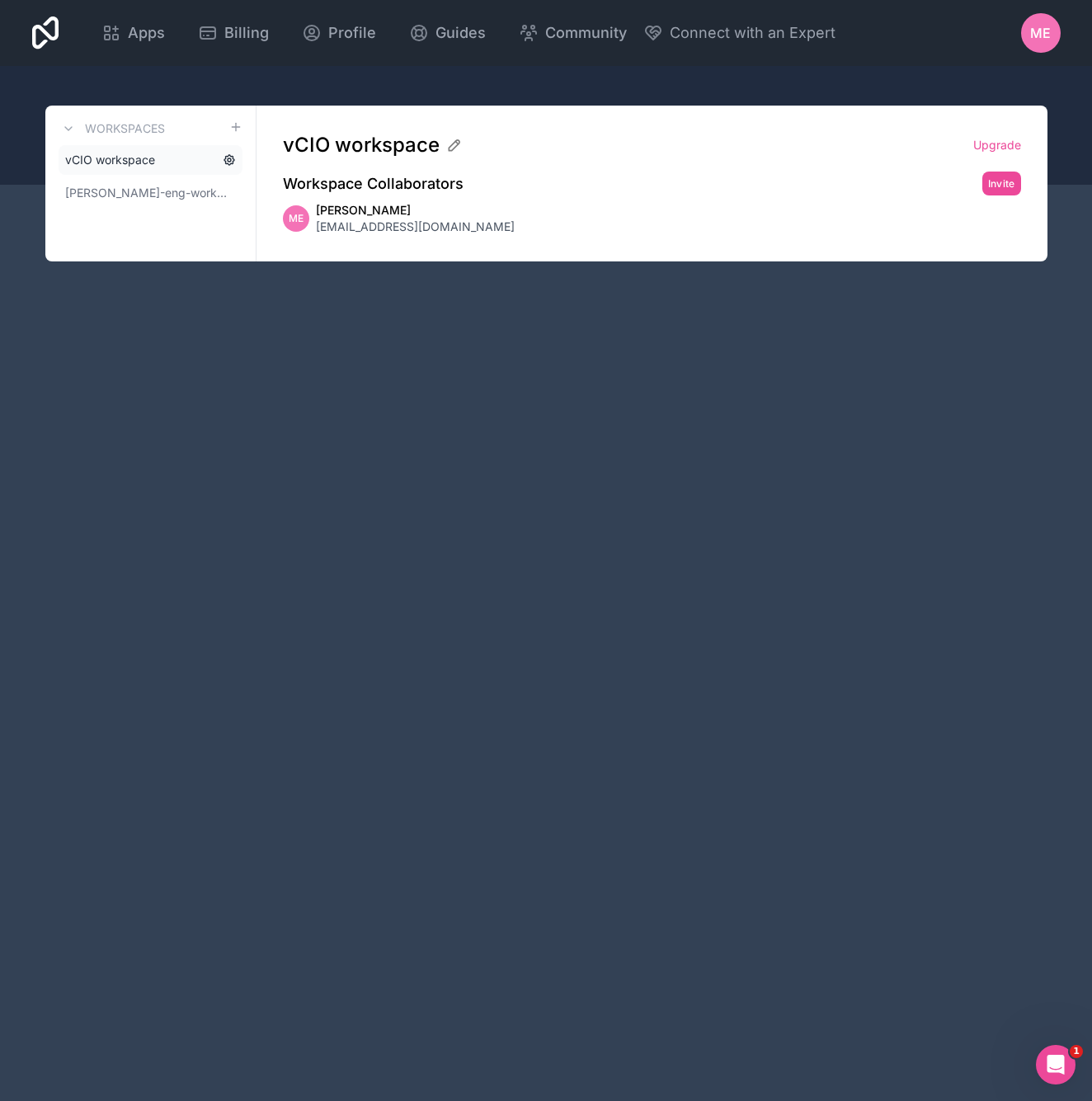
click at [233, 162] on icon at bounding box center [229, 160] width 10 height 10
